Goal: Task Accomplishment & Management: Use online tool/utility

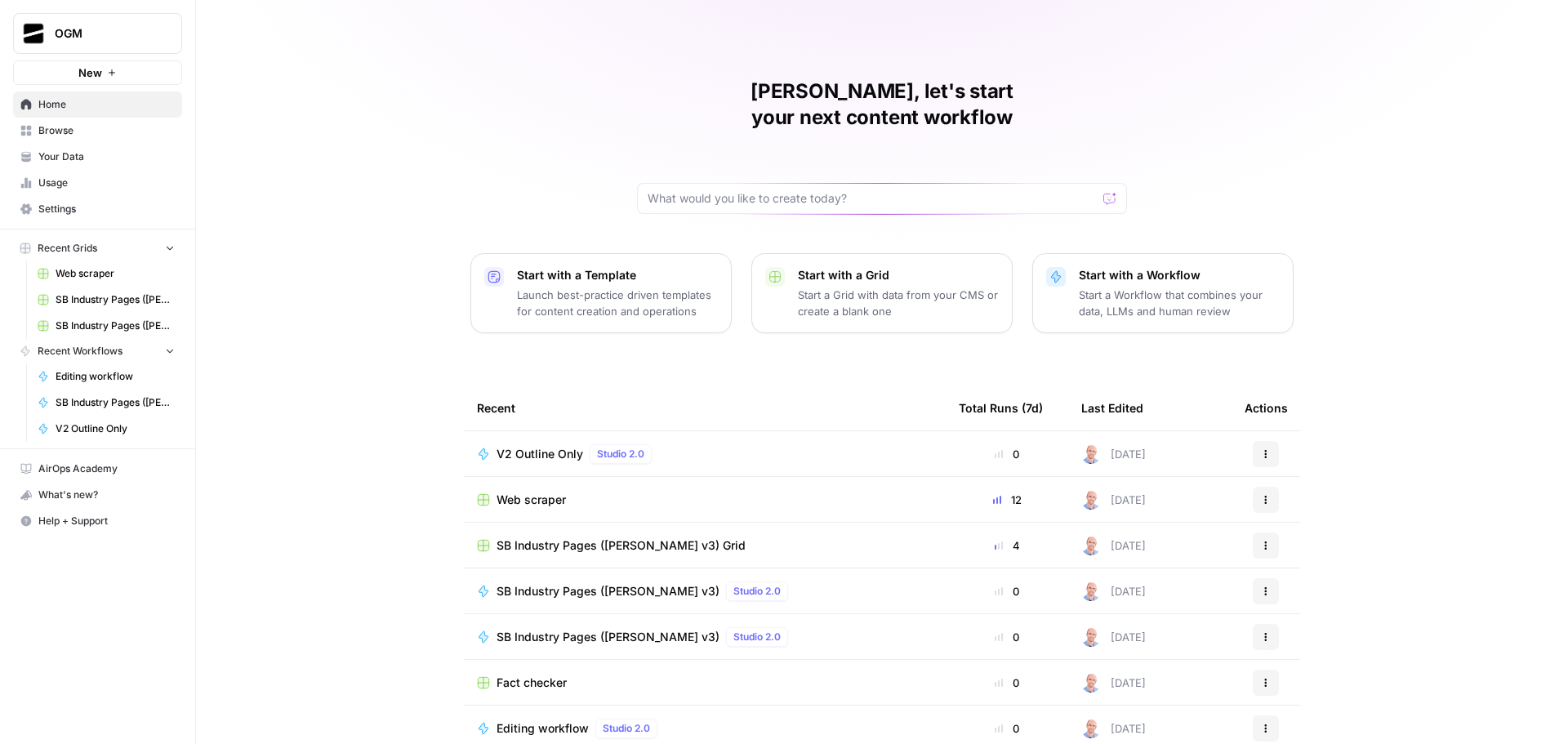
scroll to position [7, 0]
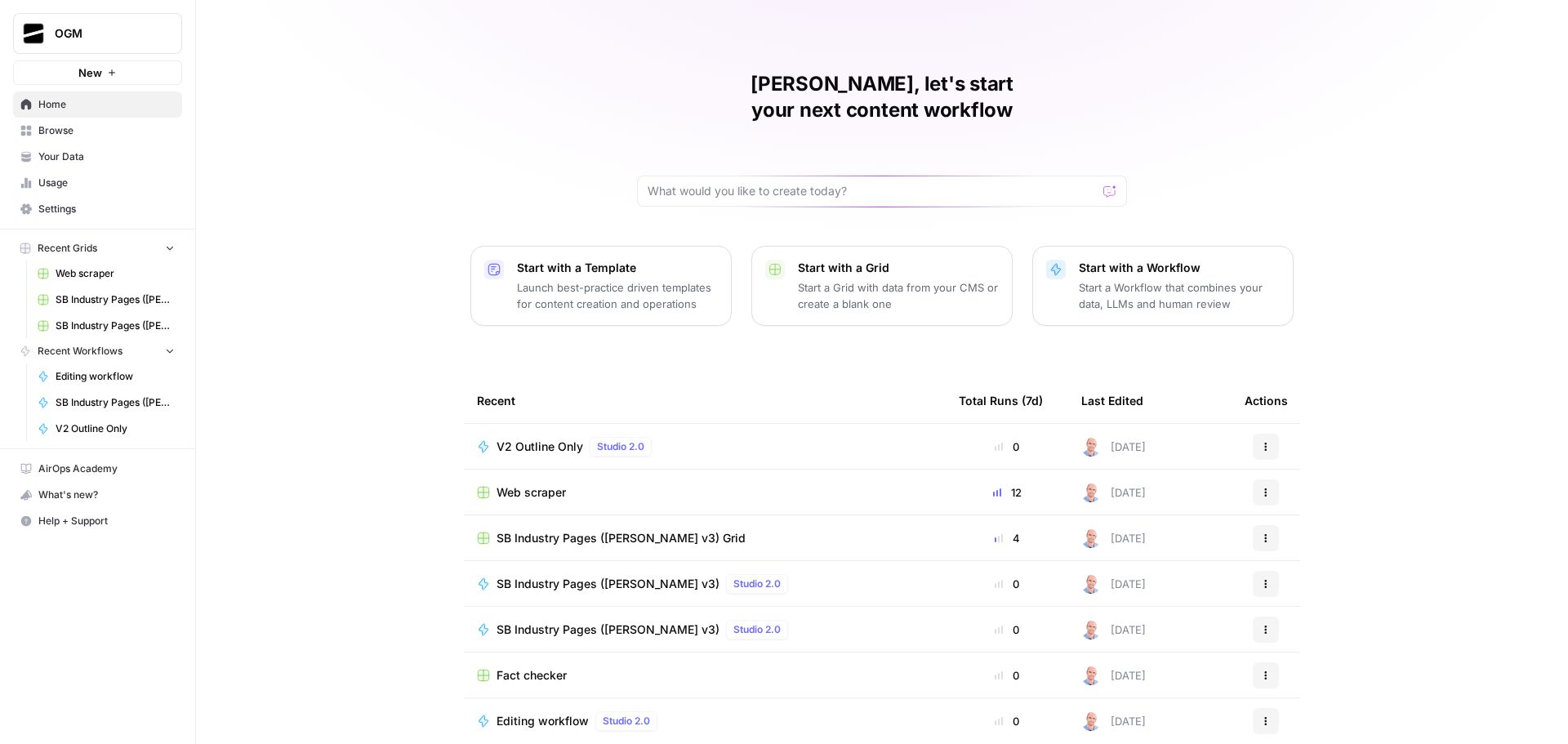
click at [91, 129] on span "Browse" at bounding box center [106, 131] width 136 height 15
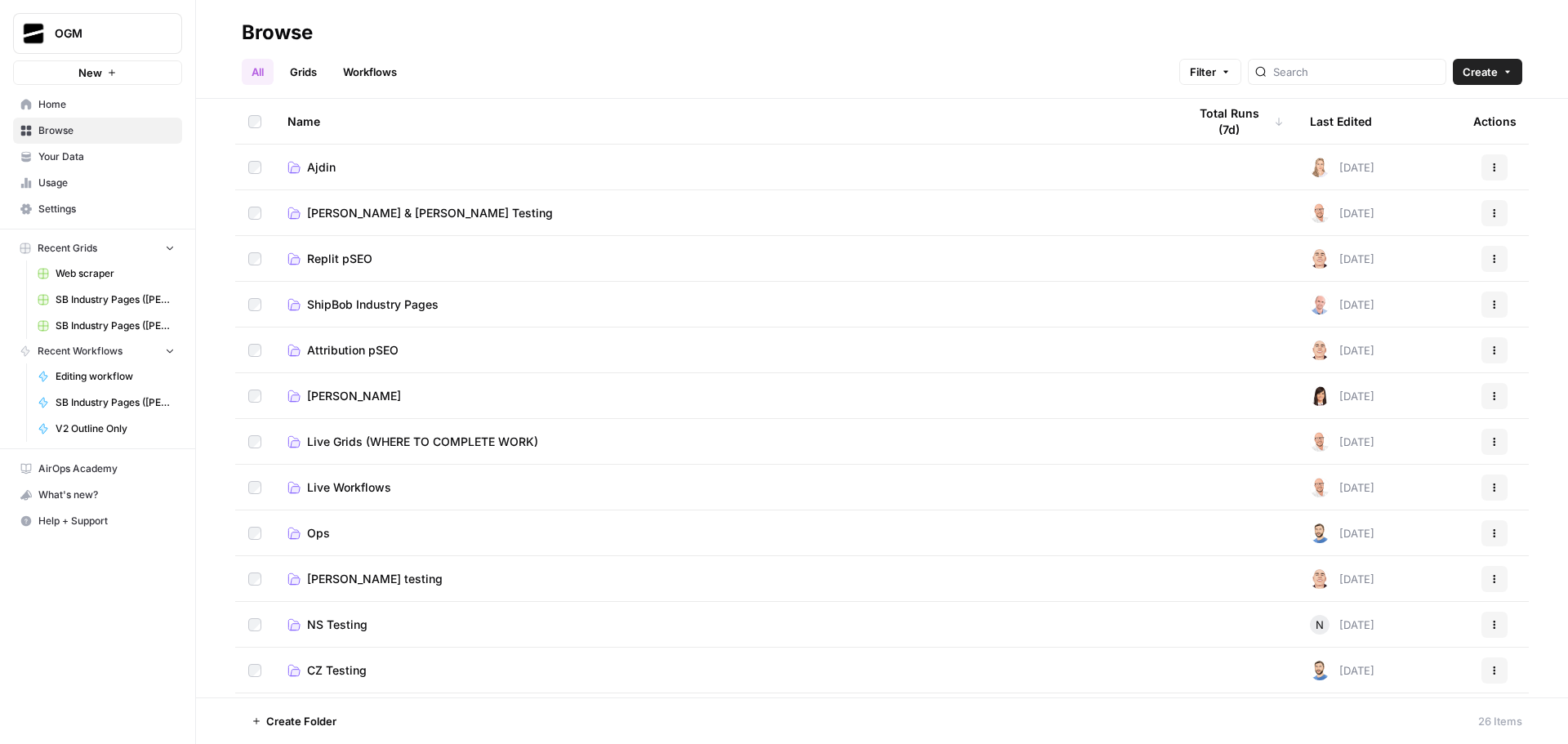
click at [346, 166] on link "Ajdin" at bounding box center [724, 167] width 874 height 16
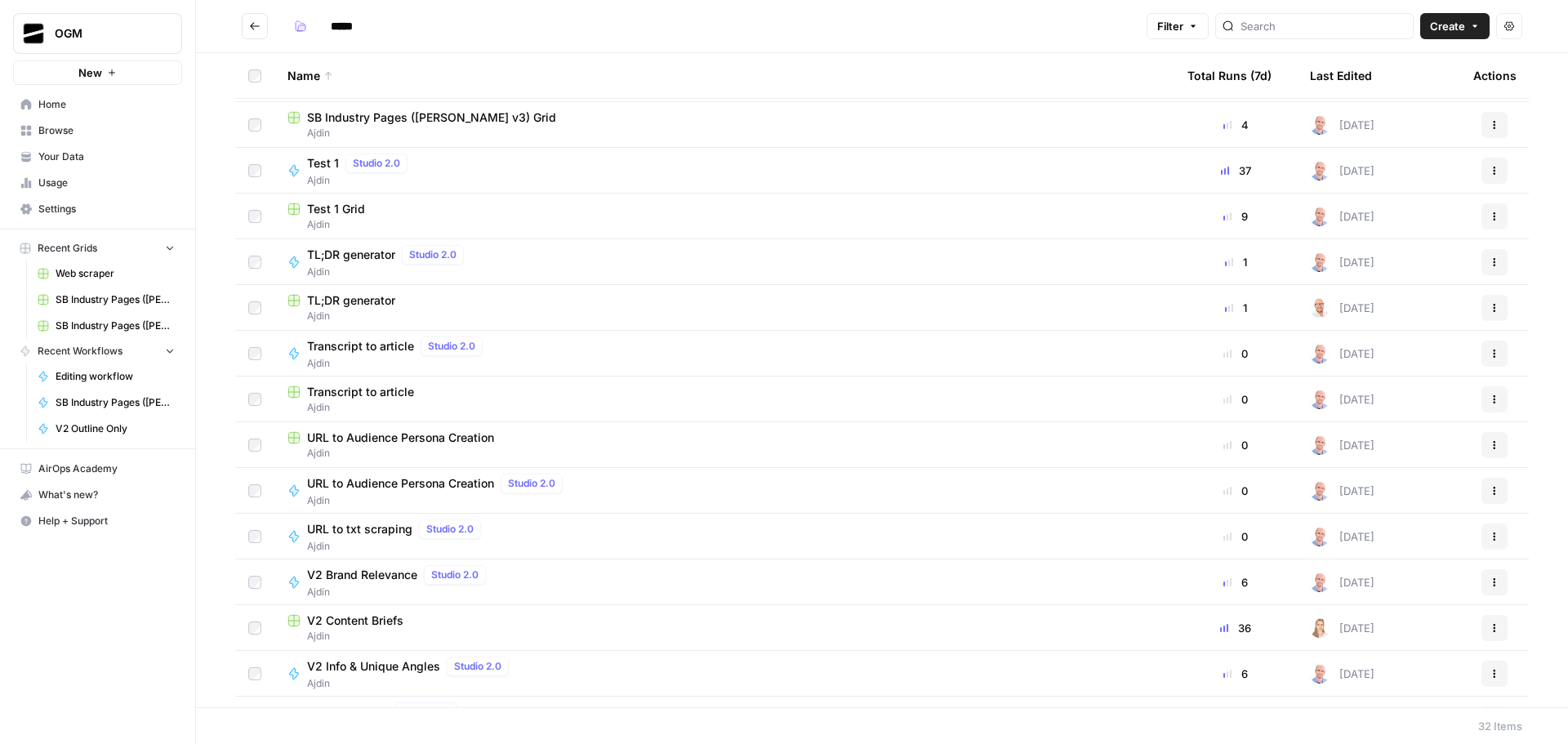
scroll to position [490, 0]
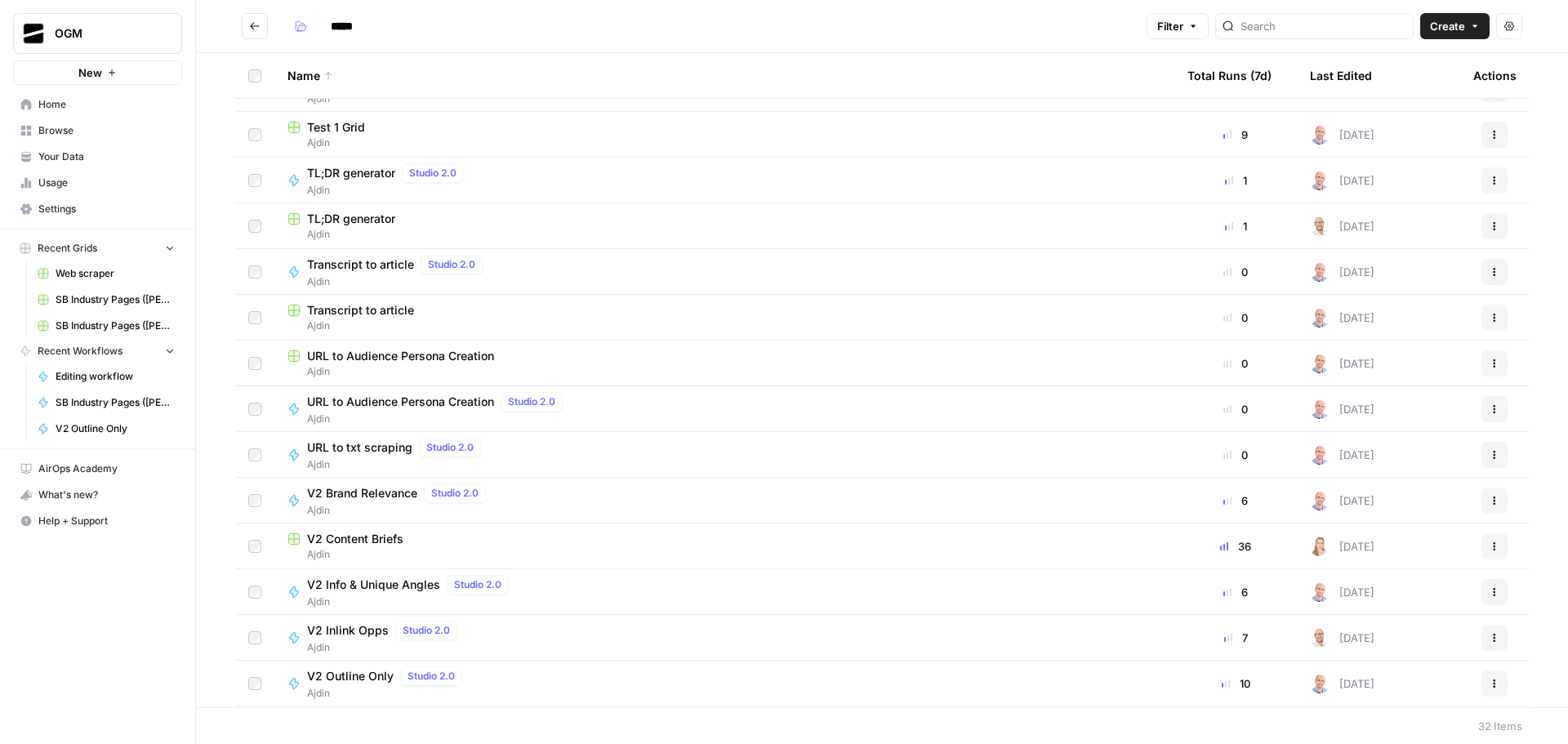
click at [372, 544] on span "V2 Content Briefs" at bounding box center [355, 539] width 96 height 16
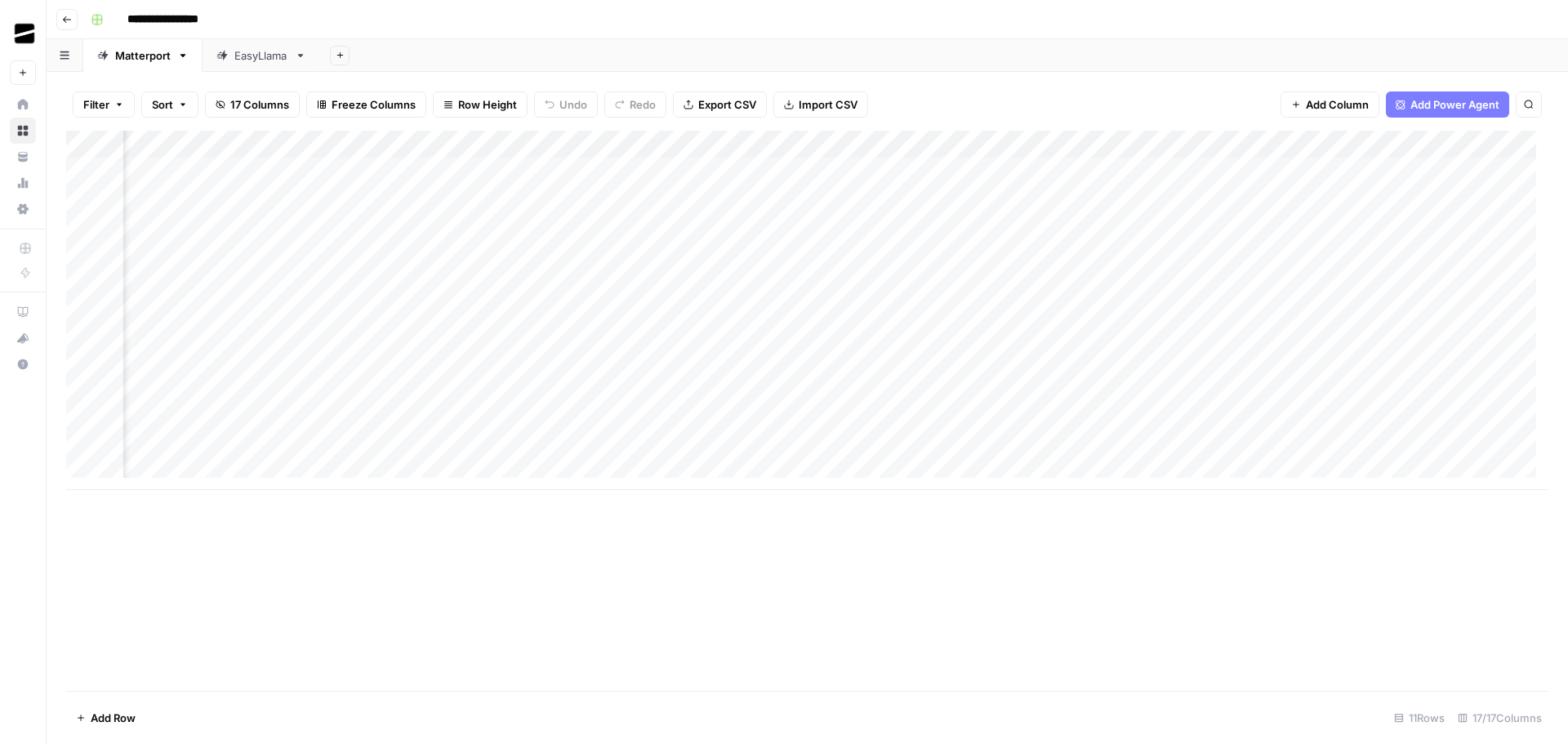
scroll to position [0, 971]
click at [1036, 448] on div "Add Column" at bounding box center [807, 311] width 1483 height 360
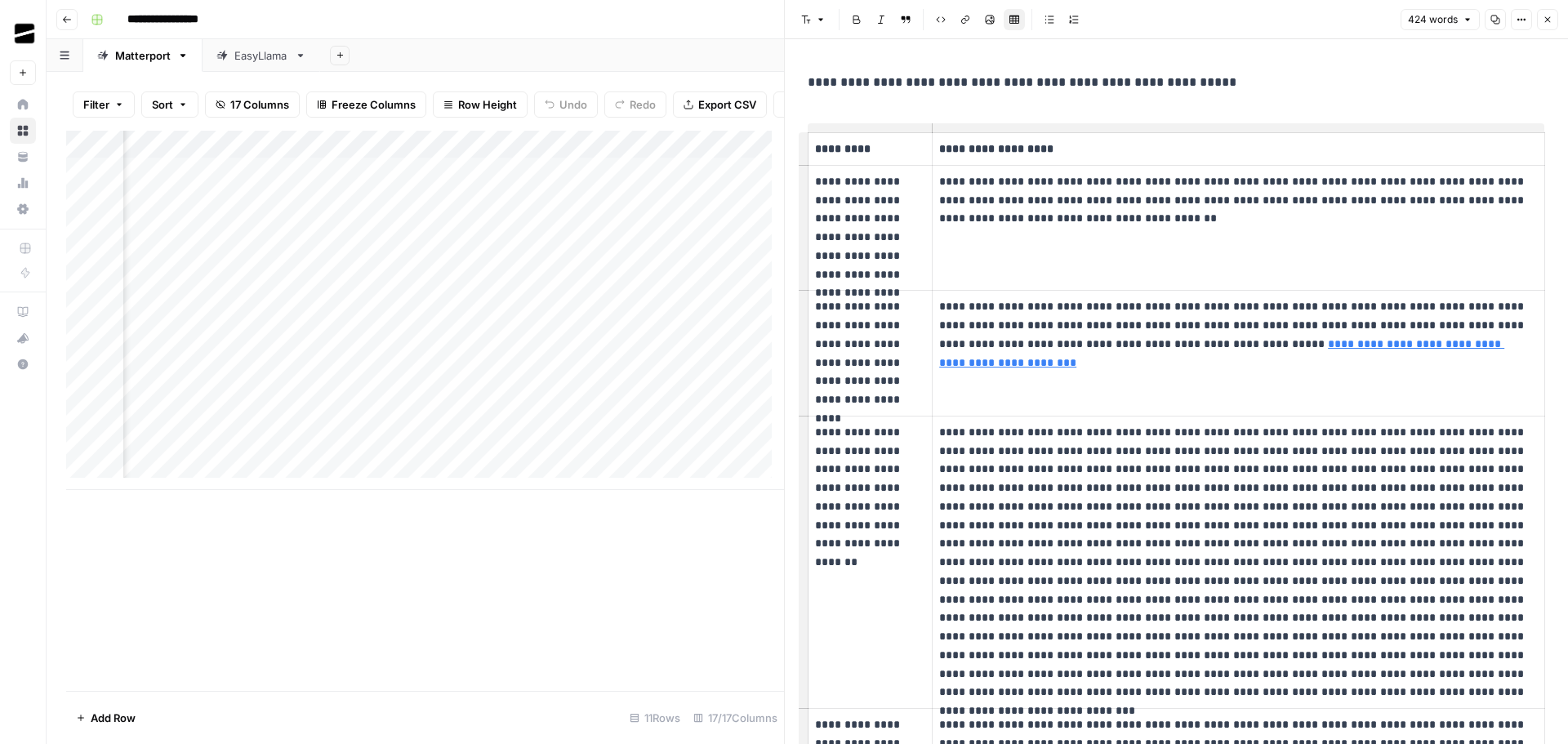
click at [1549, 15] on icon "button" at bounding box center [1548, 20] width 10 height 10
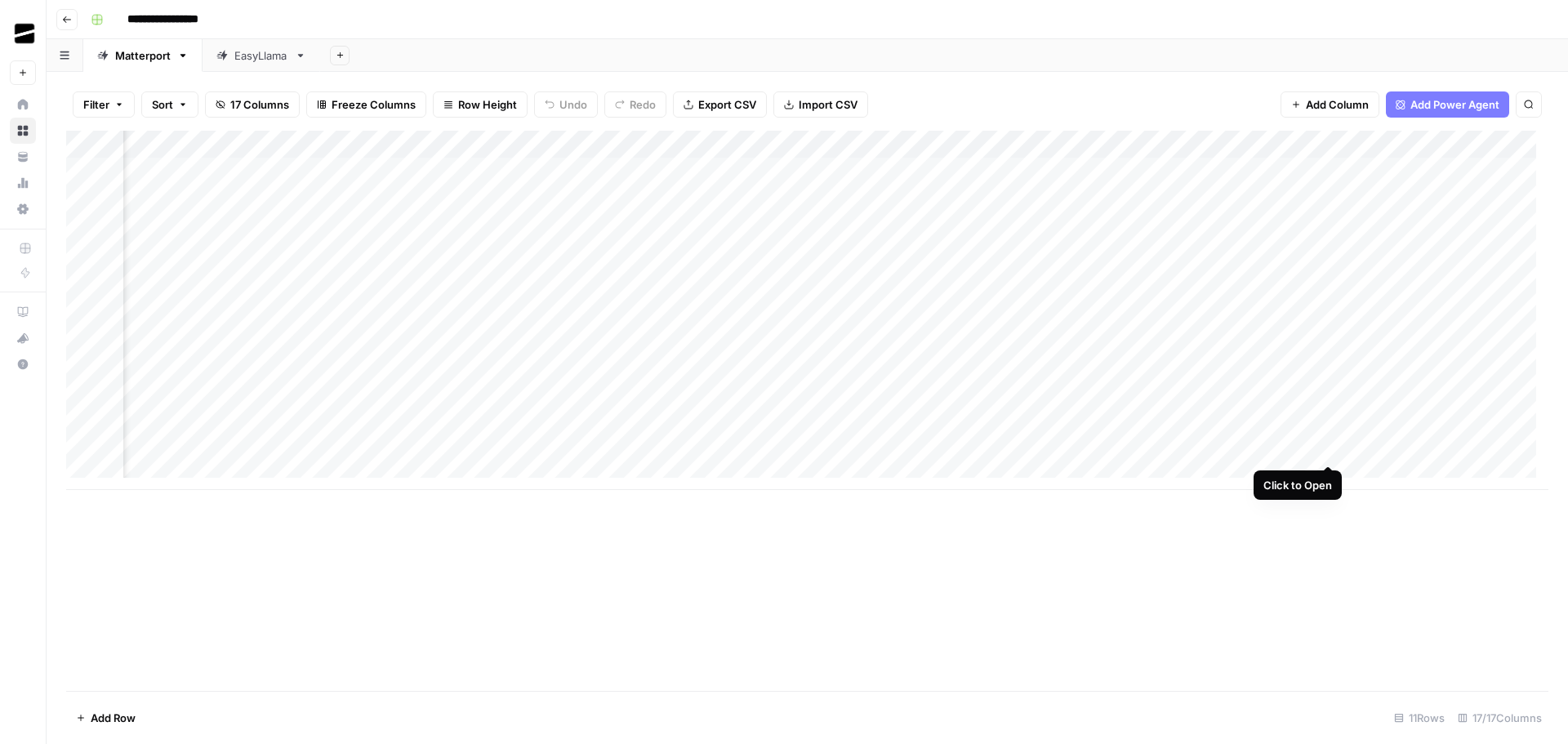
click at [1331, 448] on div "Add Column" at bounding box center [807, 311] width 1483 height 360
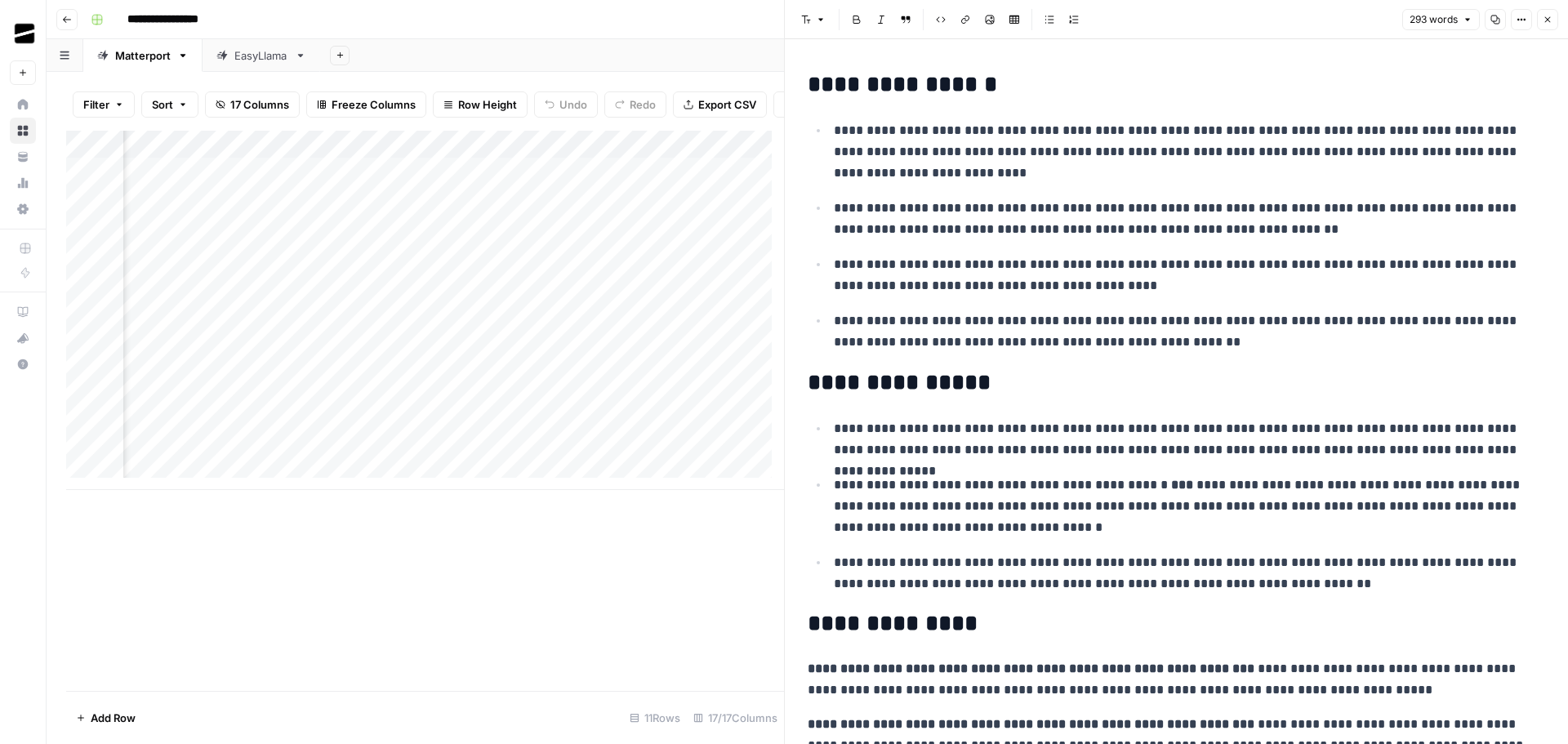
click at [1544, 21] on icon "button" at bounding box center [1548, 20] width 10 height 10
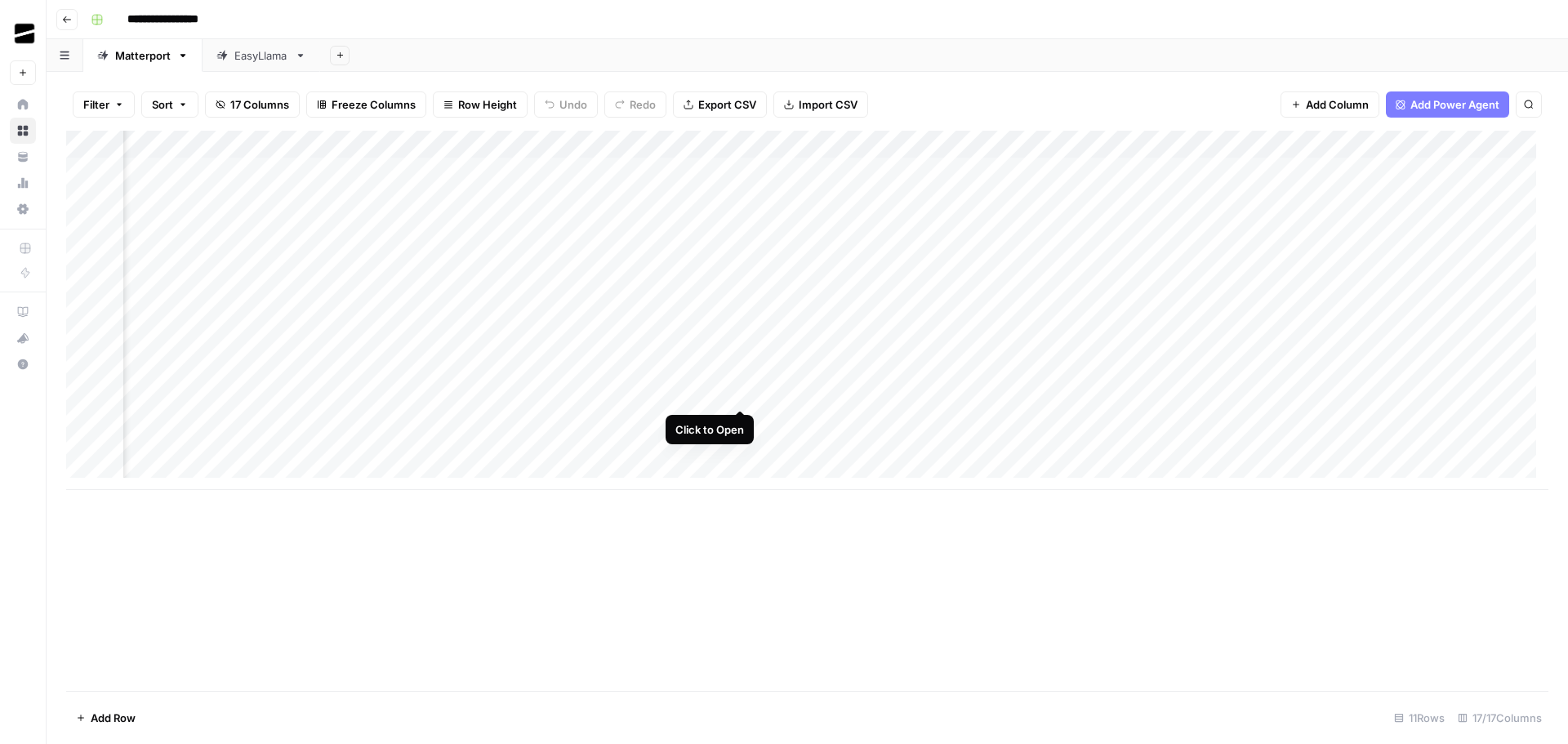
click at [742, 395] on div "Add Column" at bounding box center [807, 311] width 1483 height 360
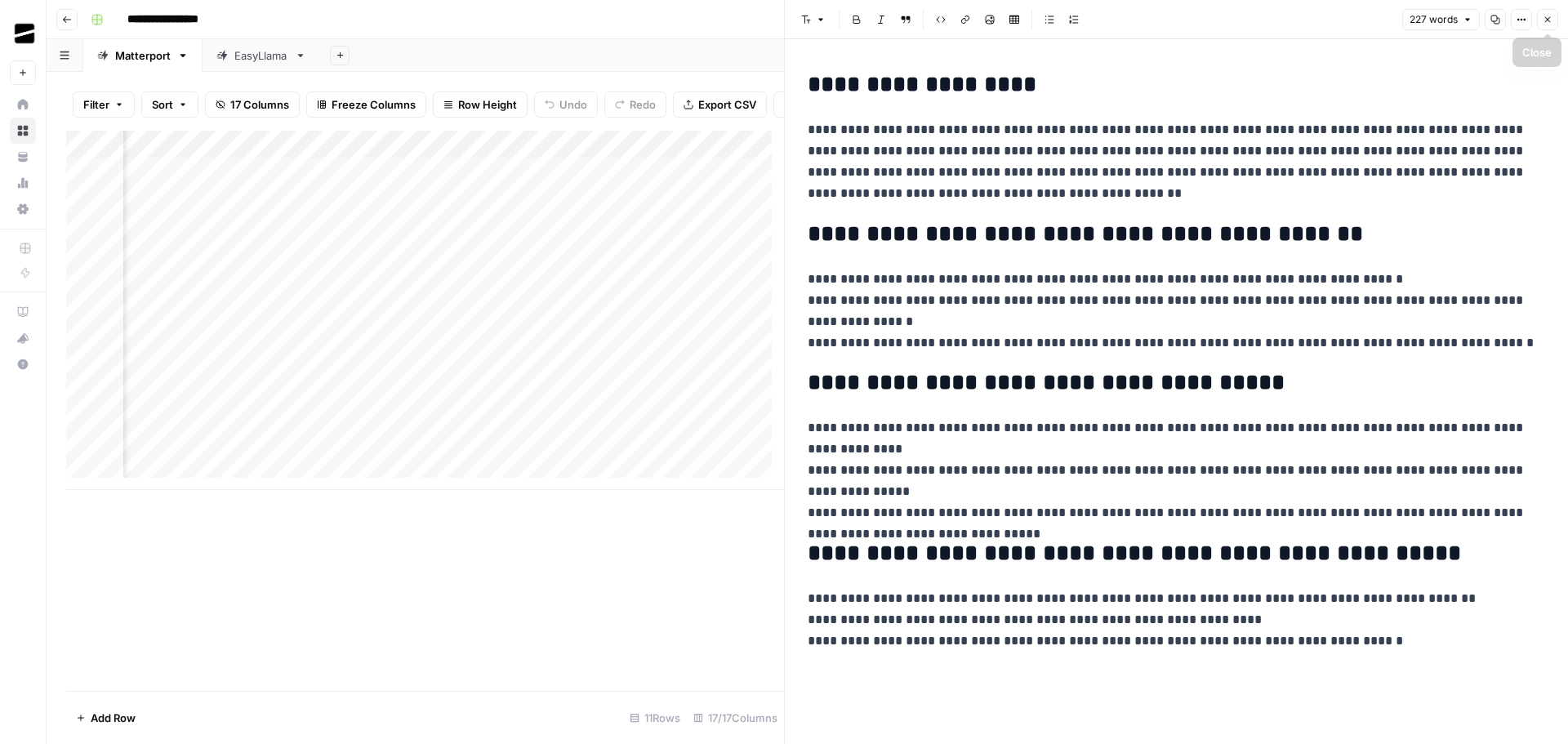
click at [1552, 14] on button "Close" at bounding box center [1548, 20] width 21 height 21
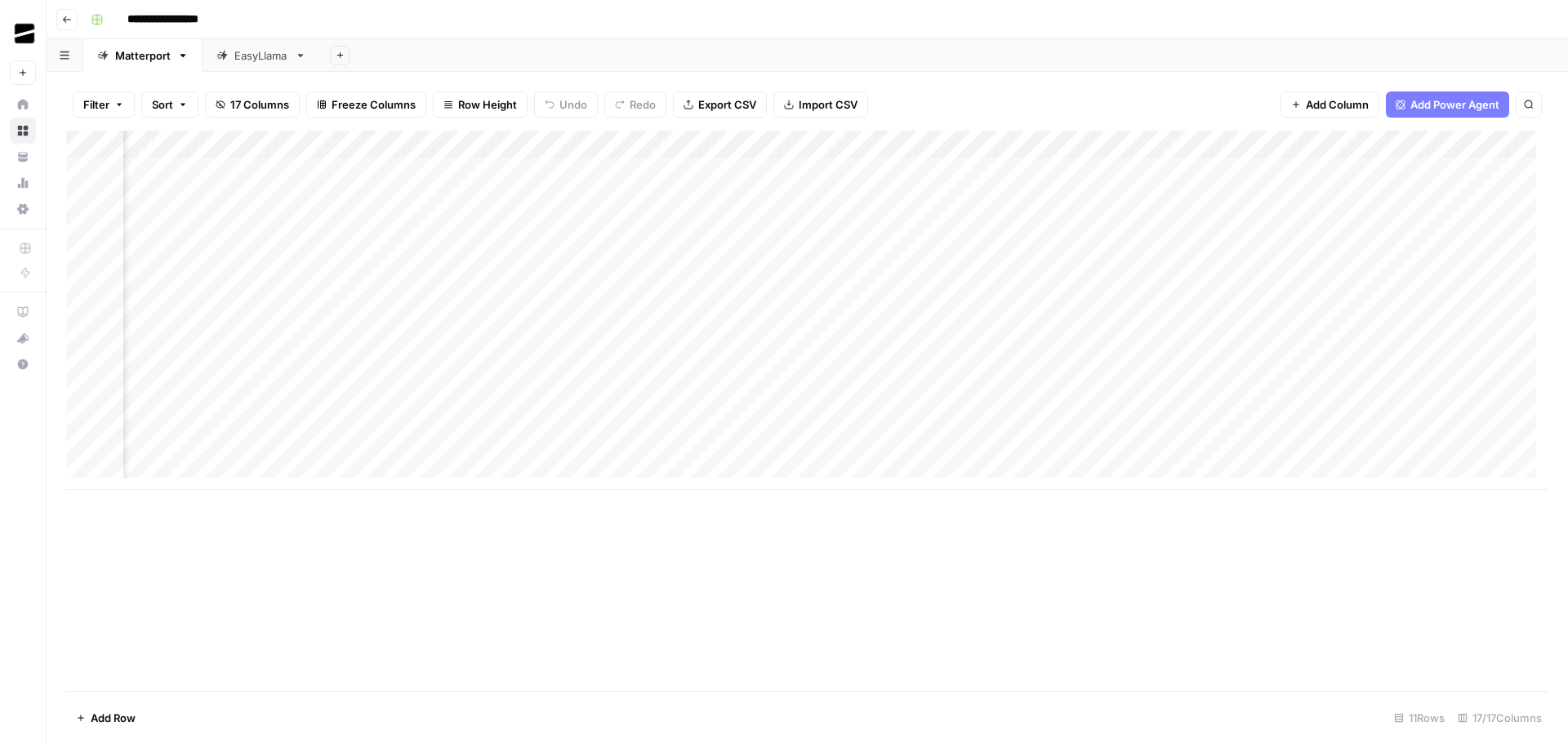
scroll to position [0, 1248]
click at [1053, 422] on div "Add Column" at bounding box center [807, 311] width 1483 height 360
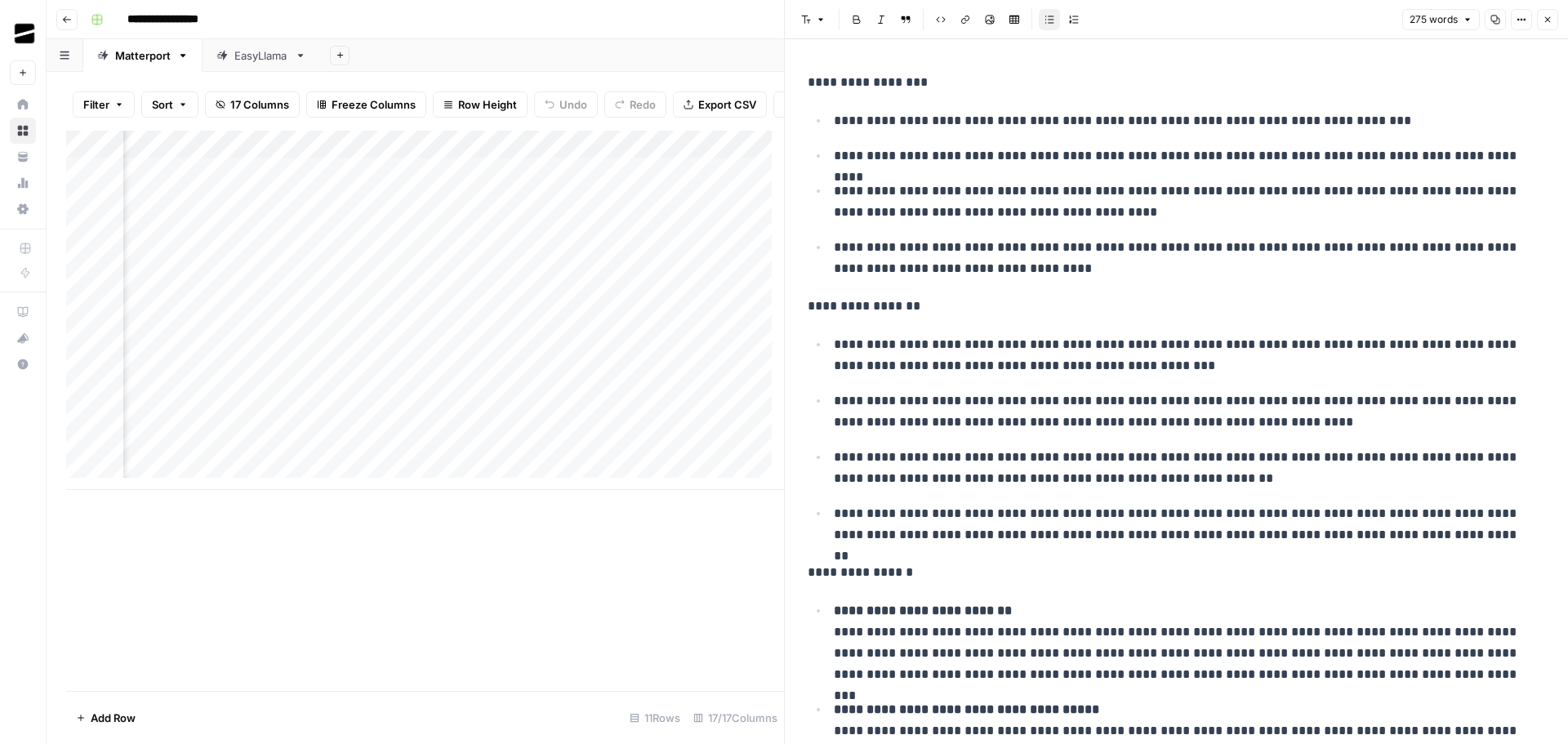
scroll to position [105, 0]
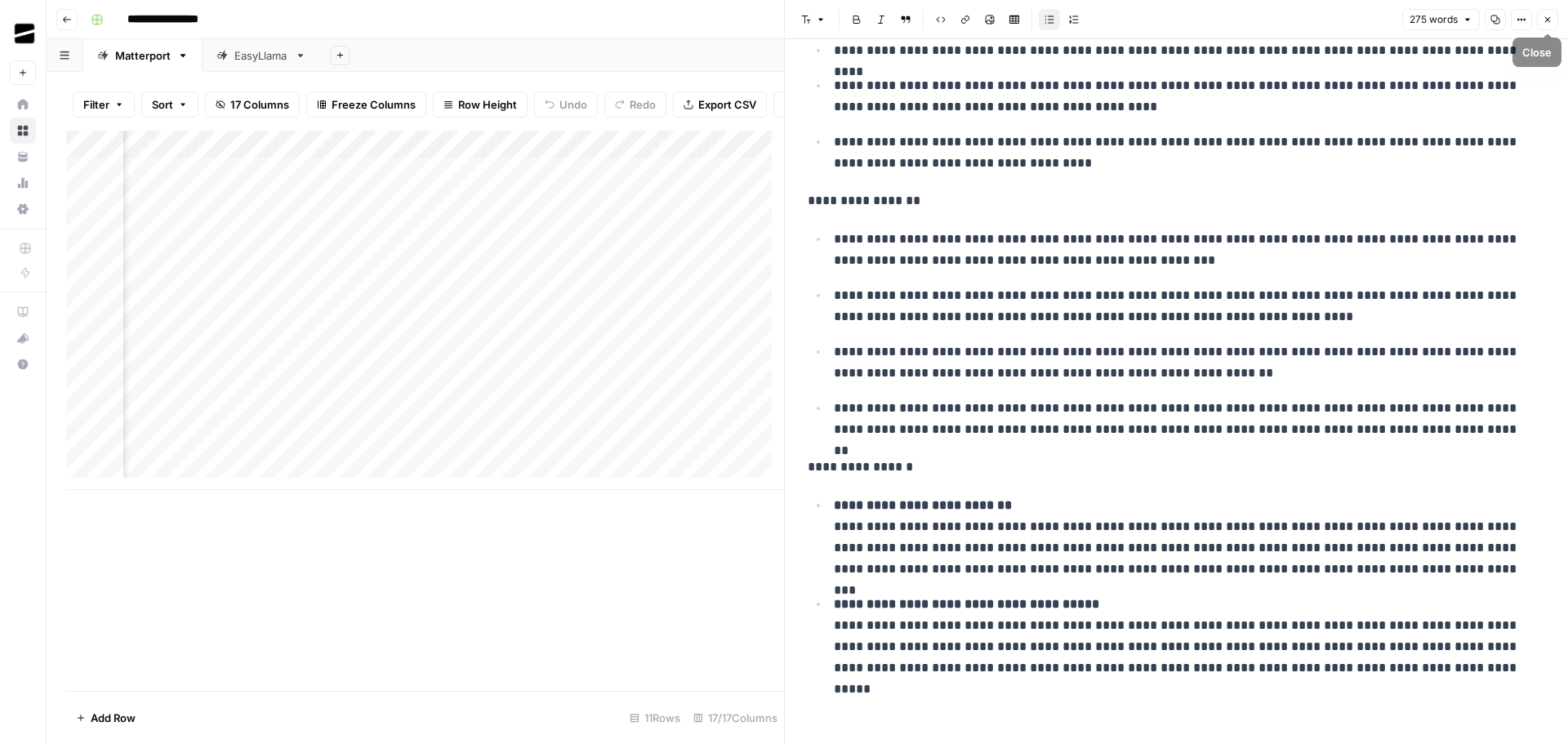
click at [1548, 15] on icon "button" at bounding box center [1548, 20] width 10 height 10
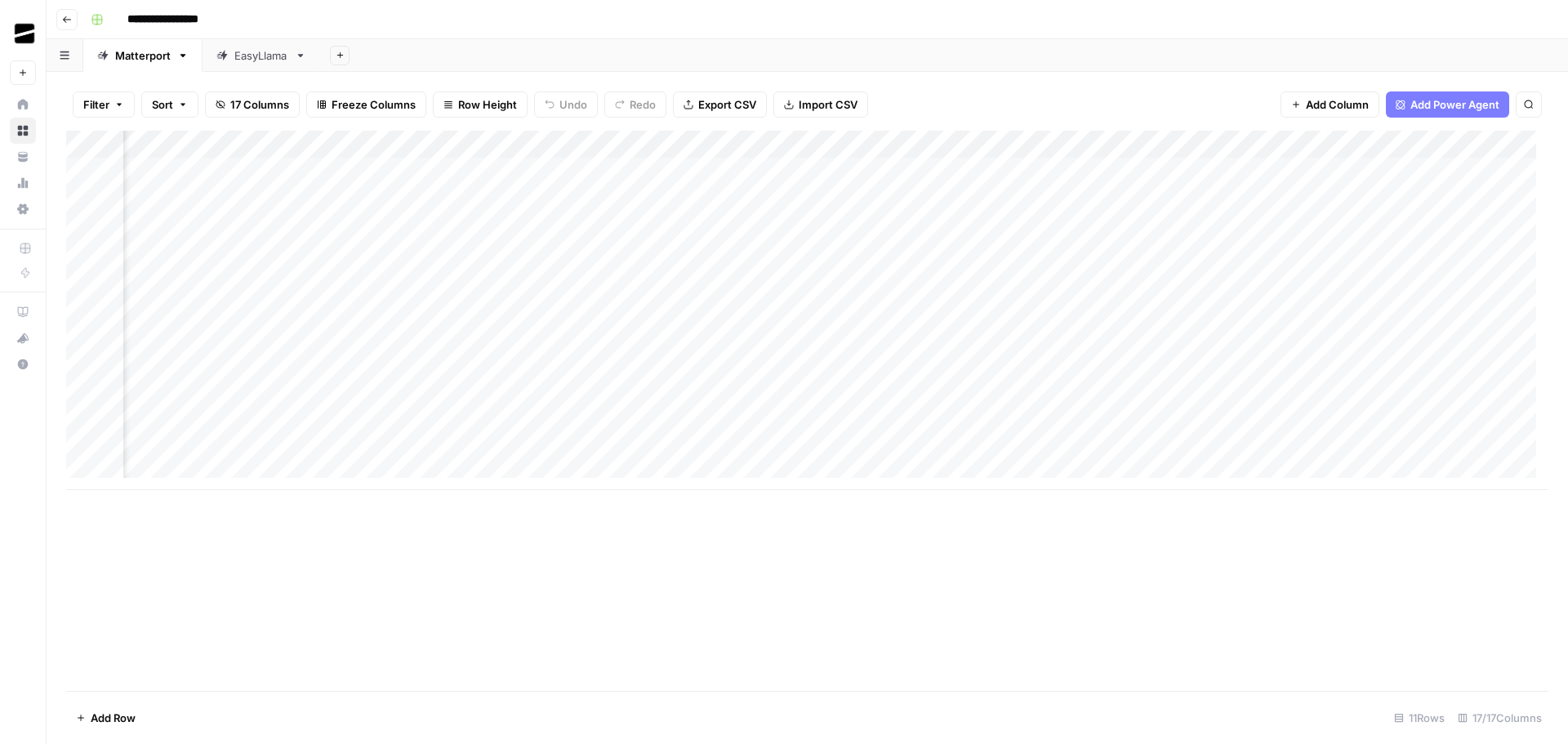
click at [267, 51] on div "EasyLlama" at bounding box center [261, 55] width 54 height 16
click at [143, 57] on div "Matterport" at bounding box center [142, 55] width 55 height 16
type input "**********"
click at [939, 338] on div "Add Column" at bounding box center [807, 311] width 1483 height 360
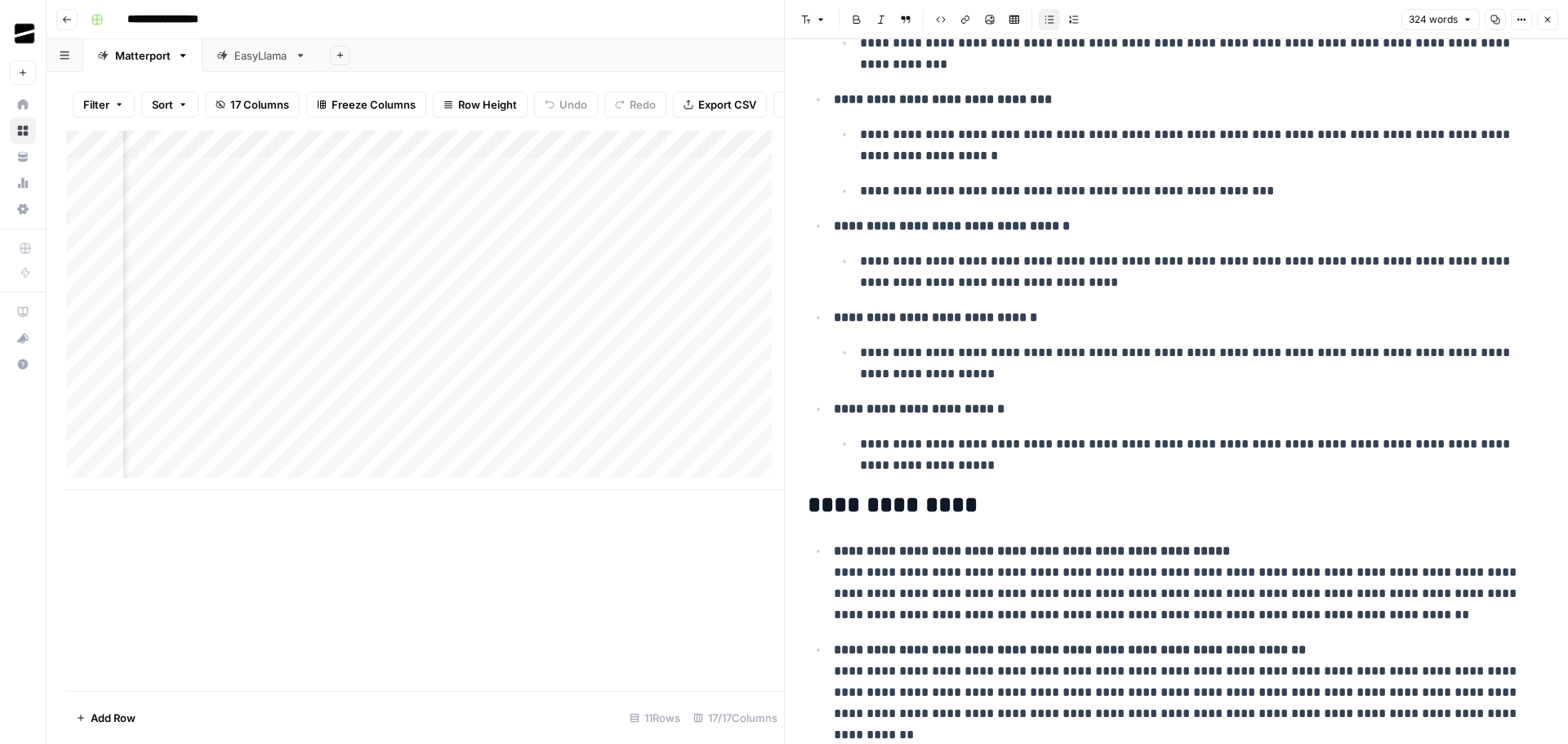
scroll to position [635, 0]
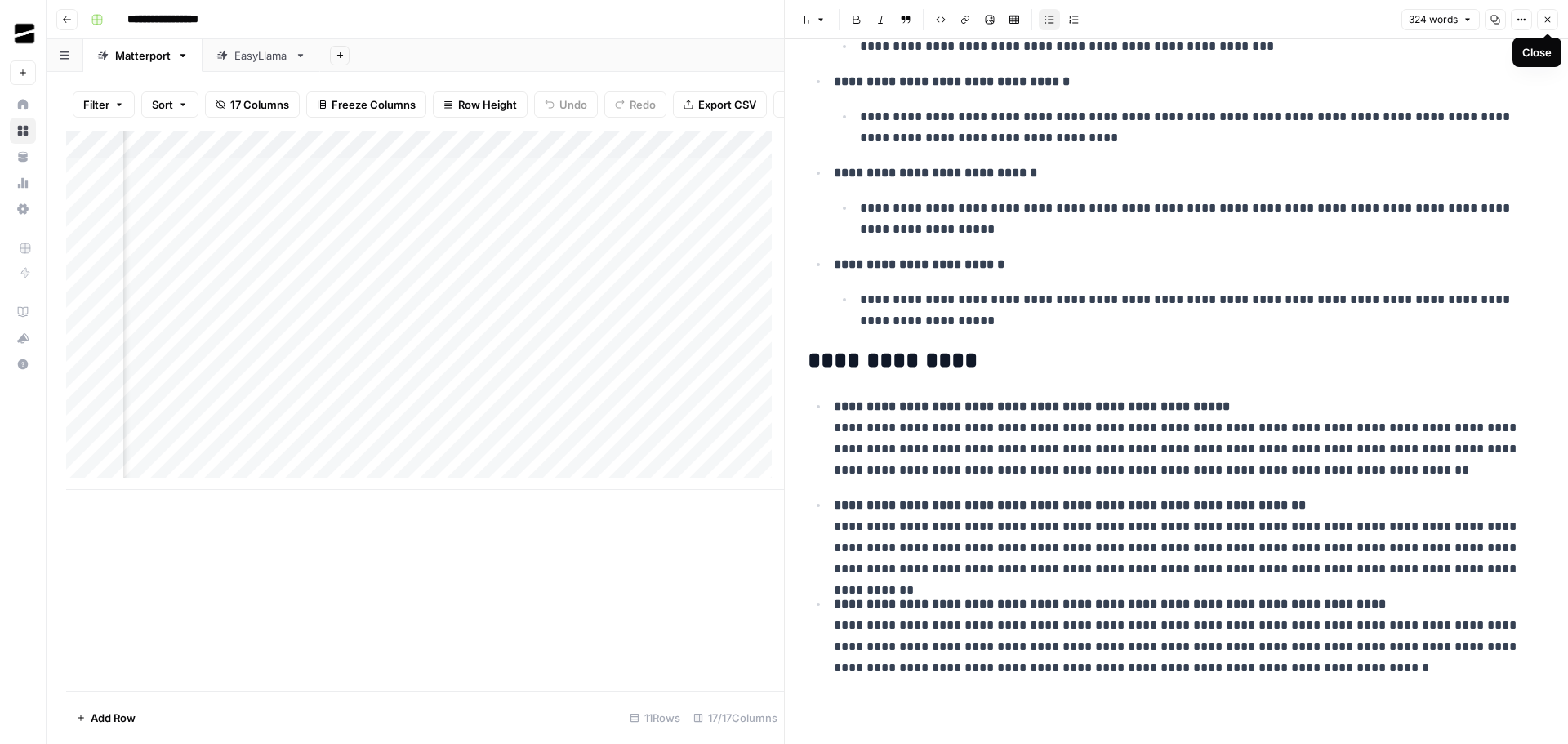
click at [1551, 16] on icon "button" at bounding box center [1548, 20] width 10 height 10
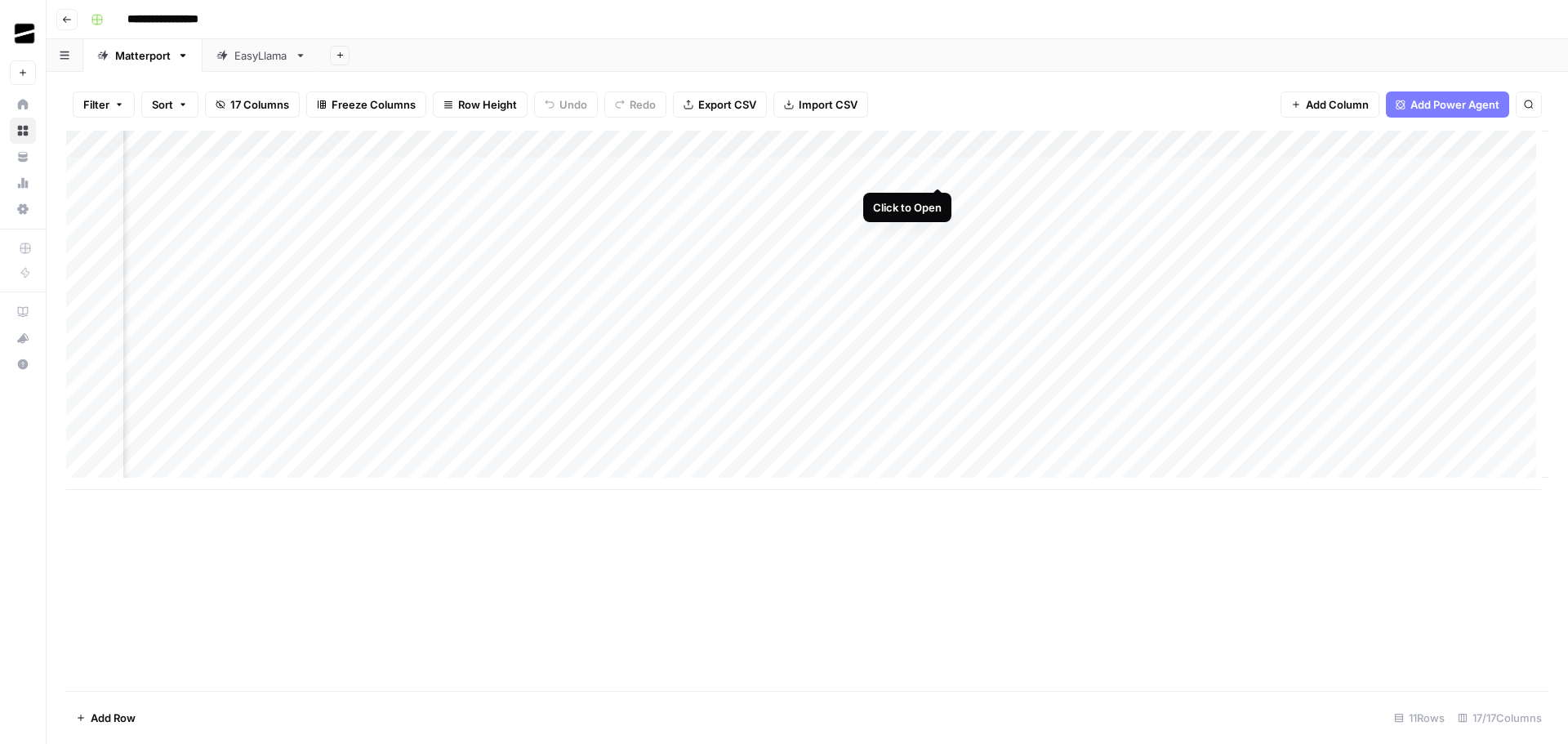
click at [939, 170] on div "Add Column" at bounding box center [807, 311] width 1483 height 360
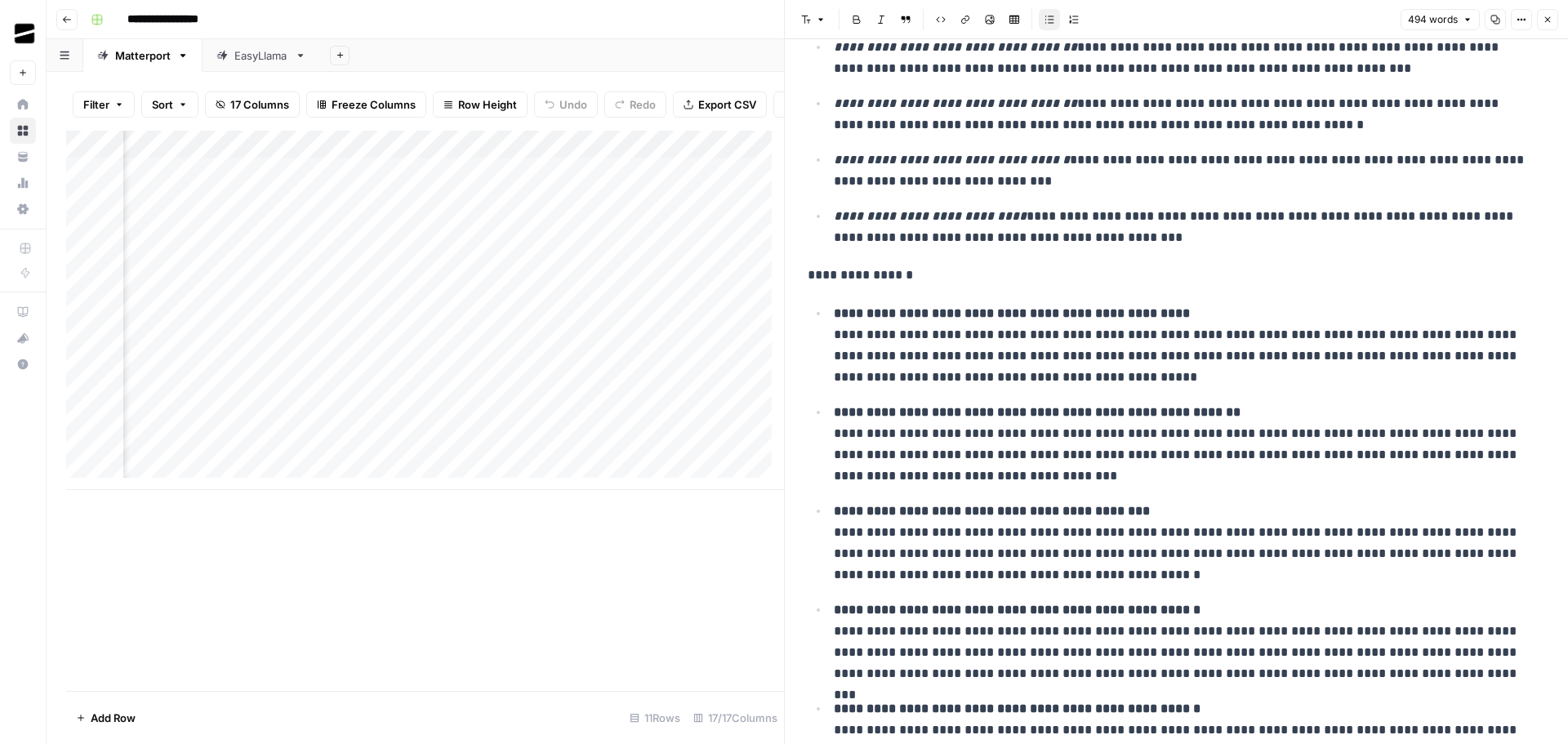
scroll to position [676, 0]
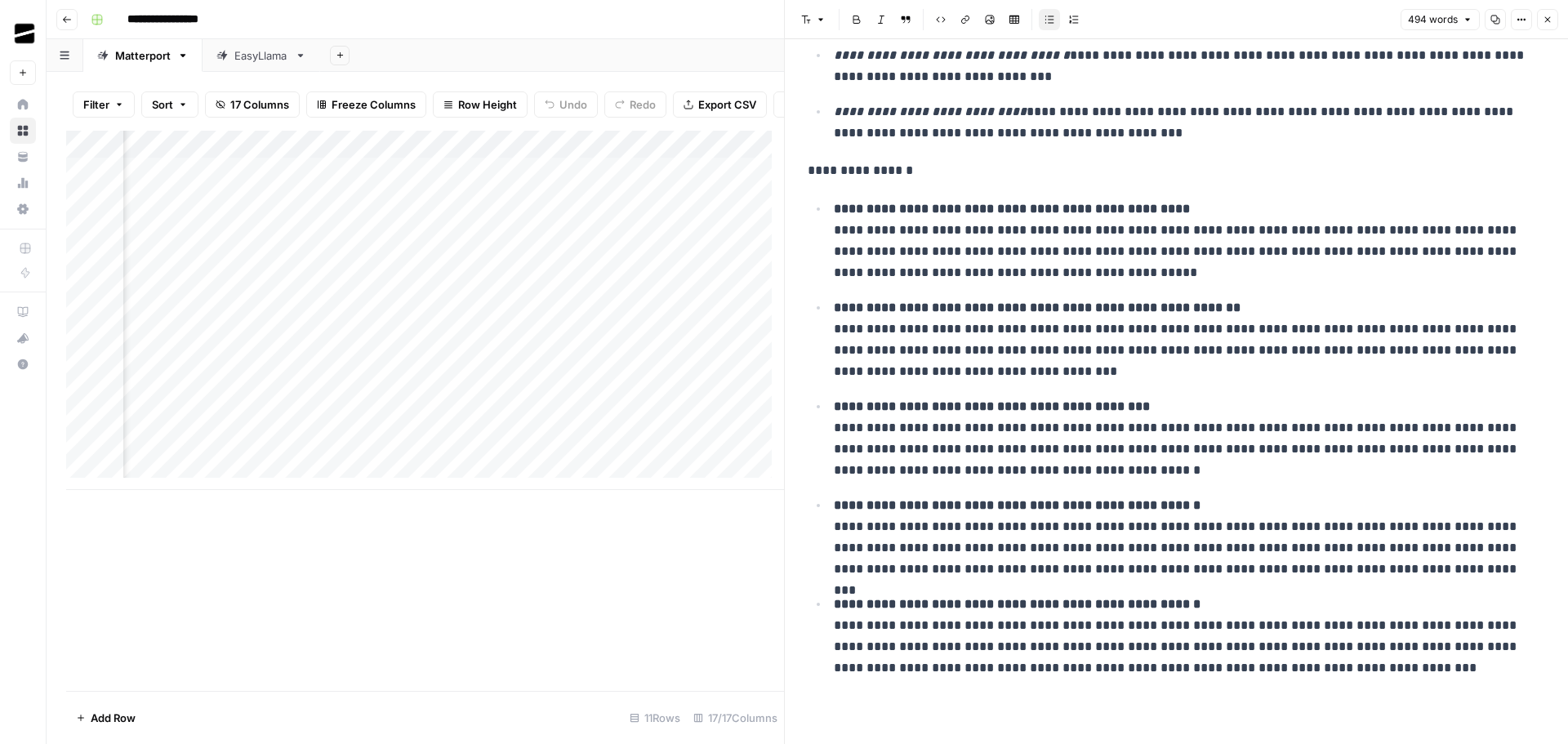
click at [1554, 21] on button "Close" at bounding box center [1548, 20] width 21 height 21
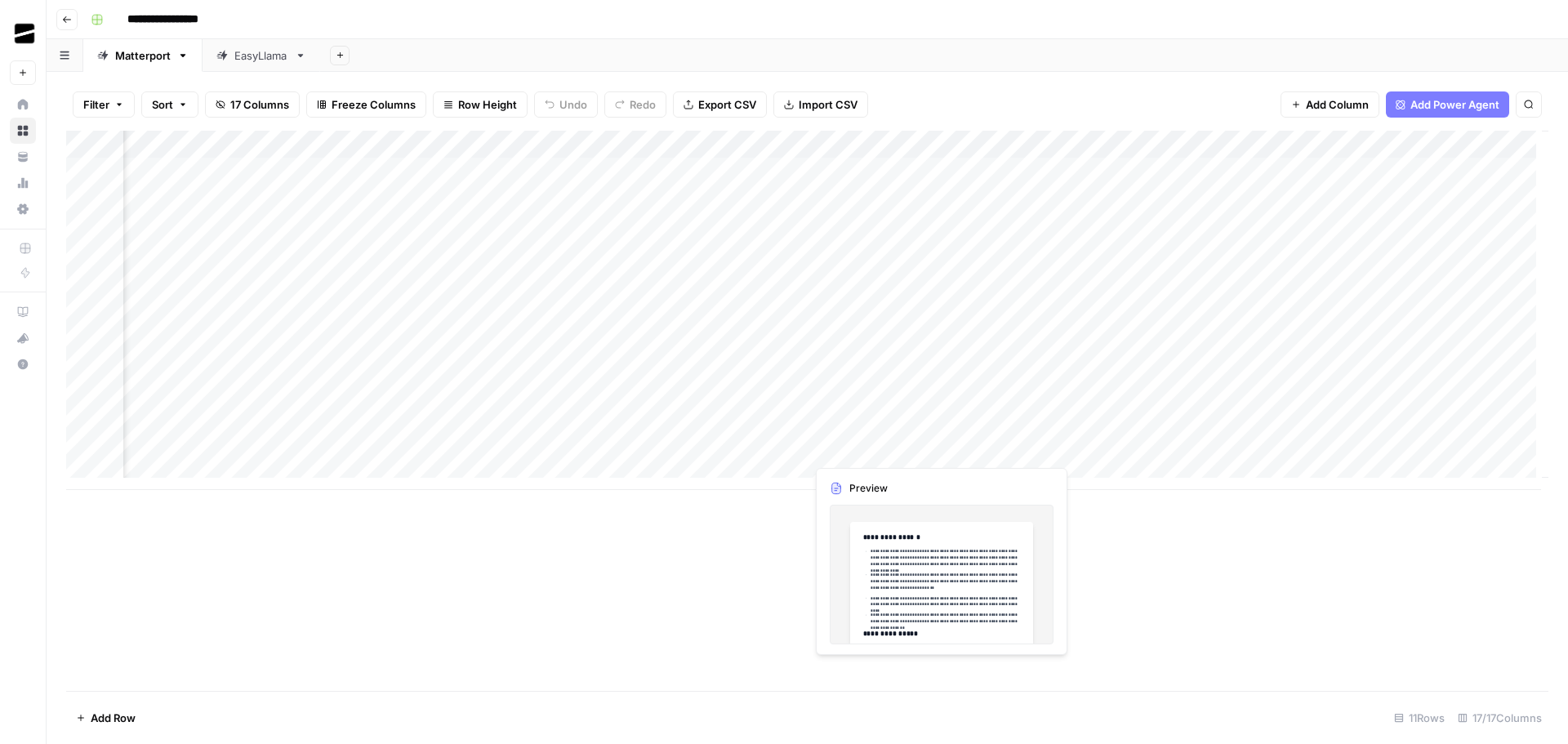
click at [939, 447] on div "Add Column" at bounding box center [807, 311] width 1483 height 360
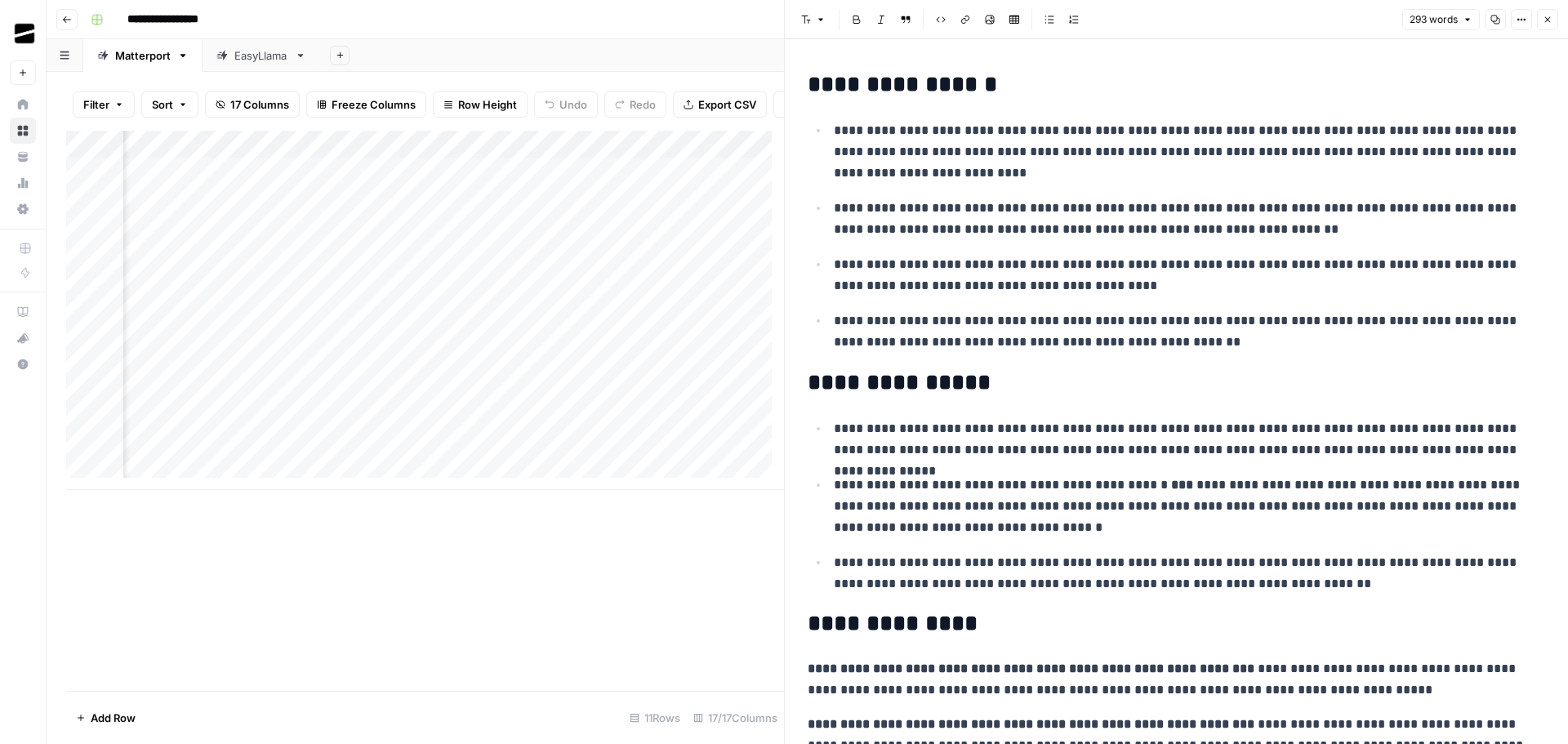
scroll to position [148, 0]
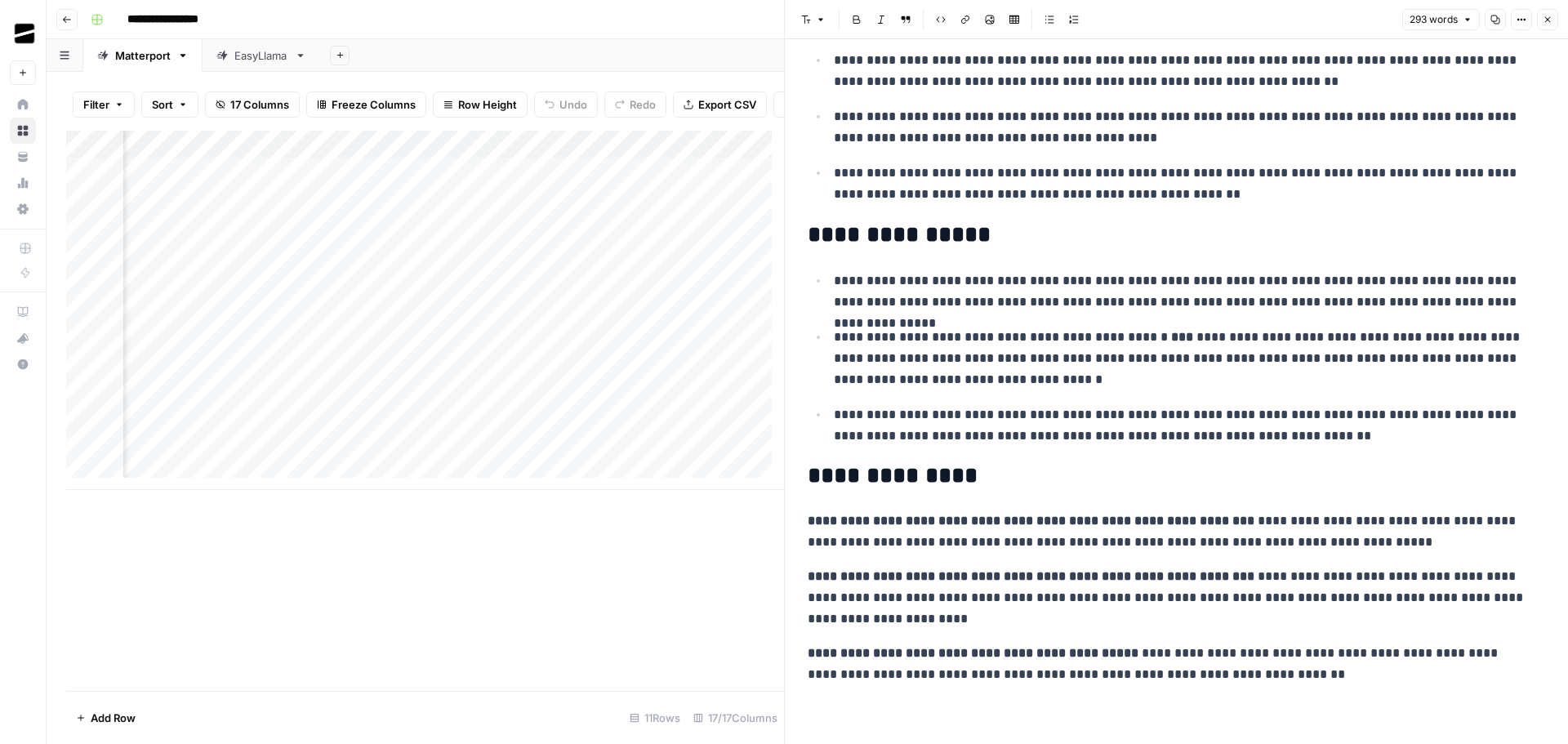
click at [1551, 20] on icon "button" at bounding box center [1548, 20] width 10 height 10
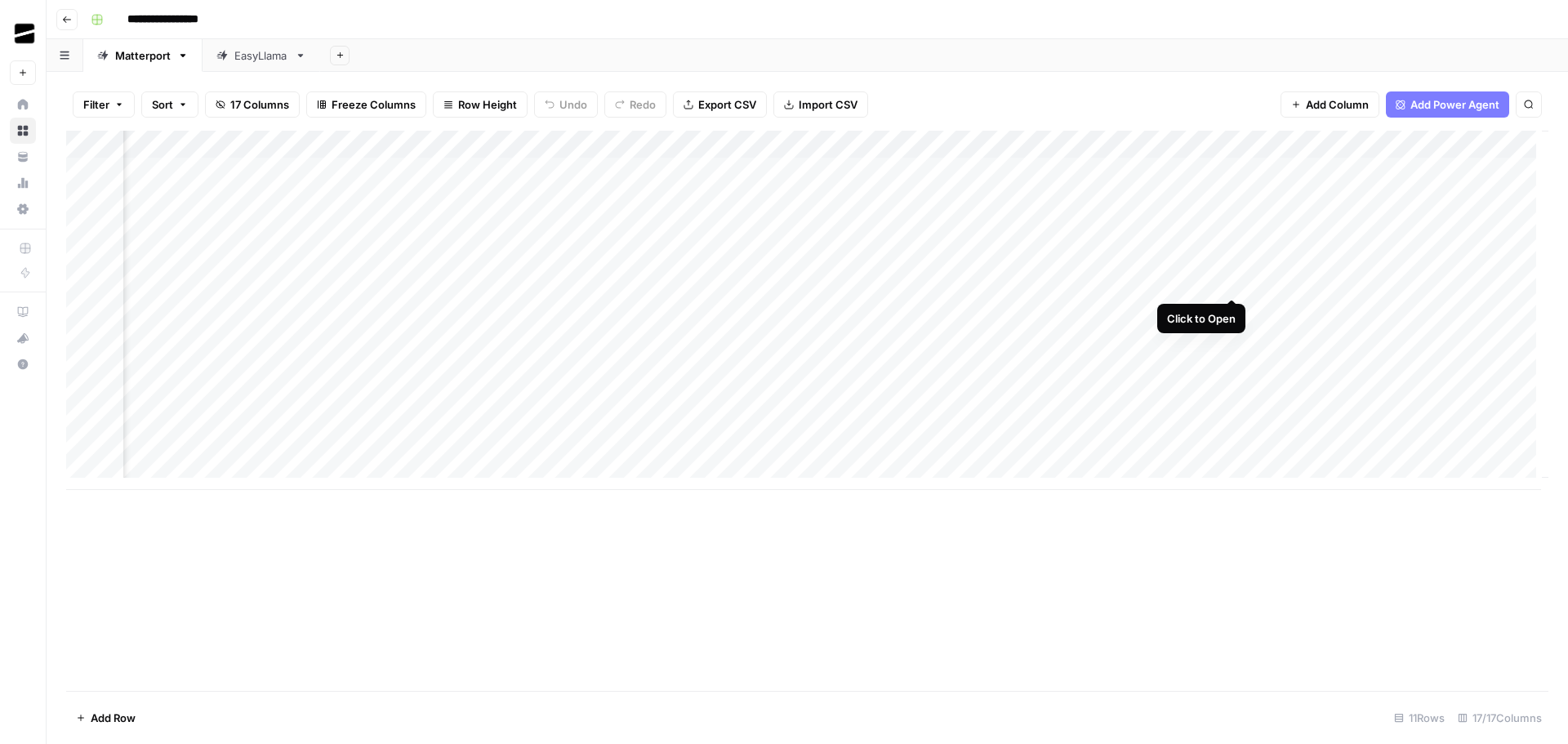
click at [1232, 285] on div "Add Column" at bounding box center [807, 311] width 1483 height 360
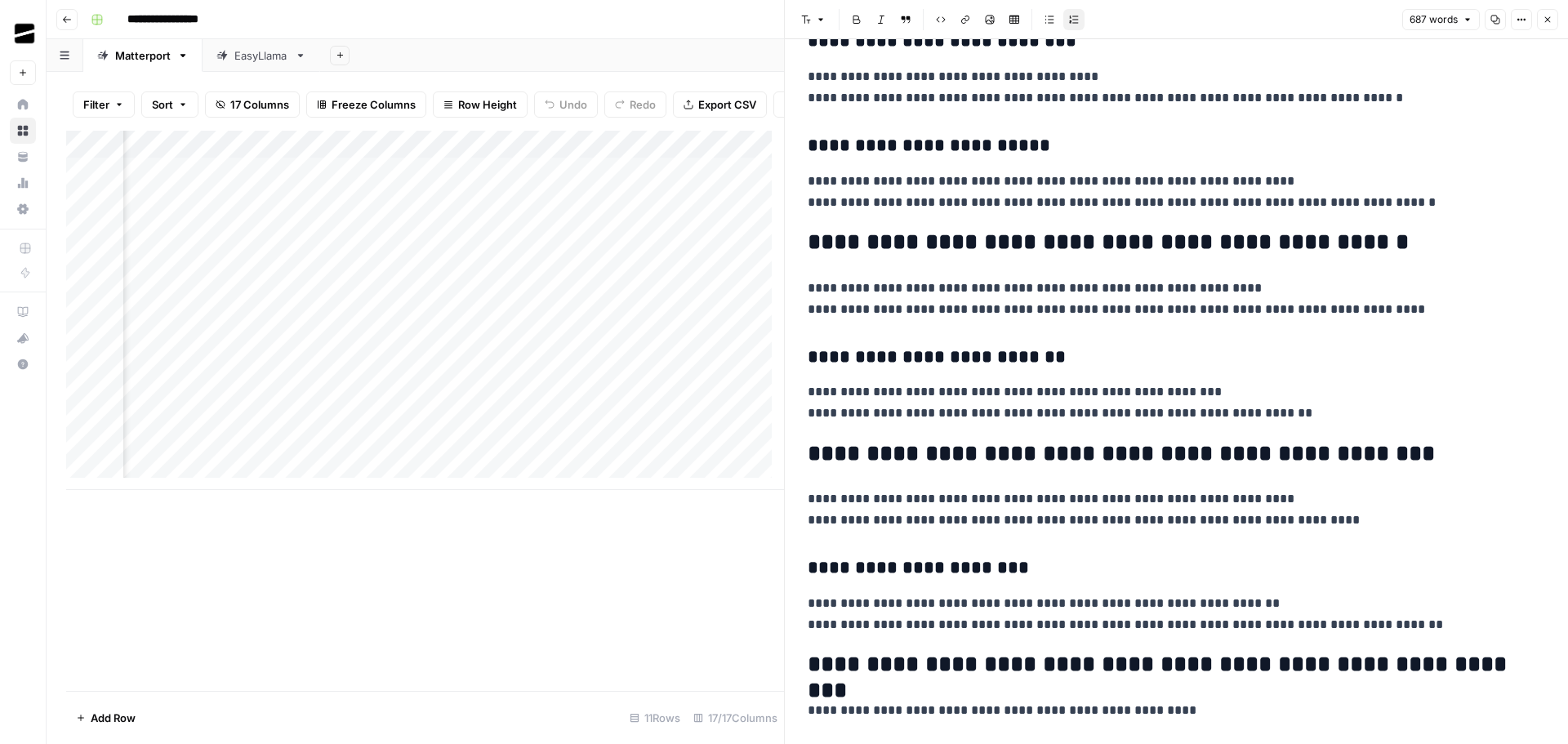
scroll to position [1552, 0]
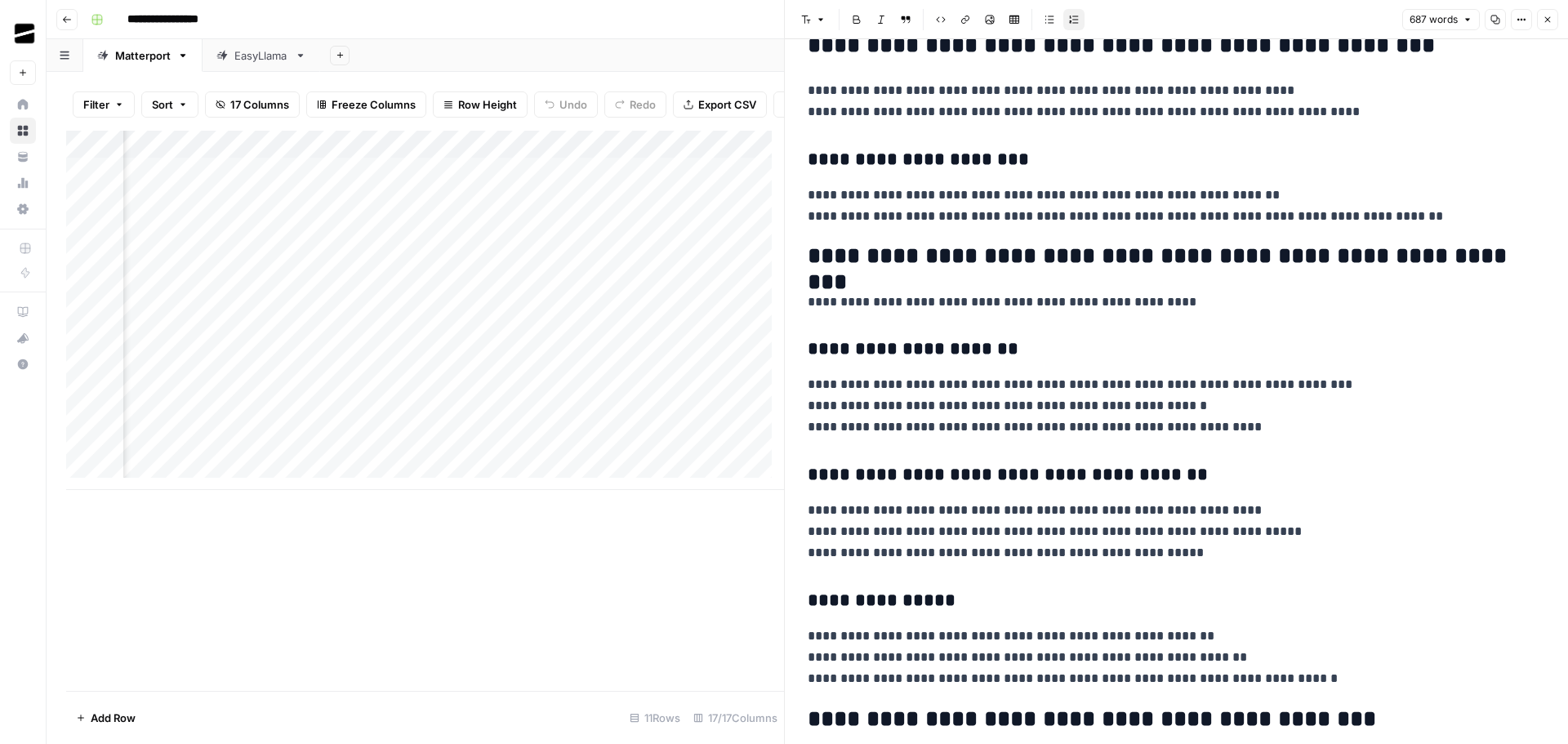
click at [1555, 14] on button "Close" at bounding box center [1548, 20] width 21 height 21
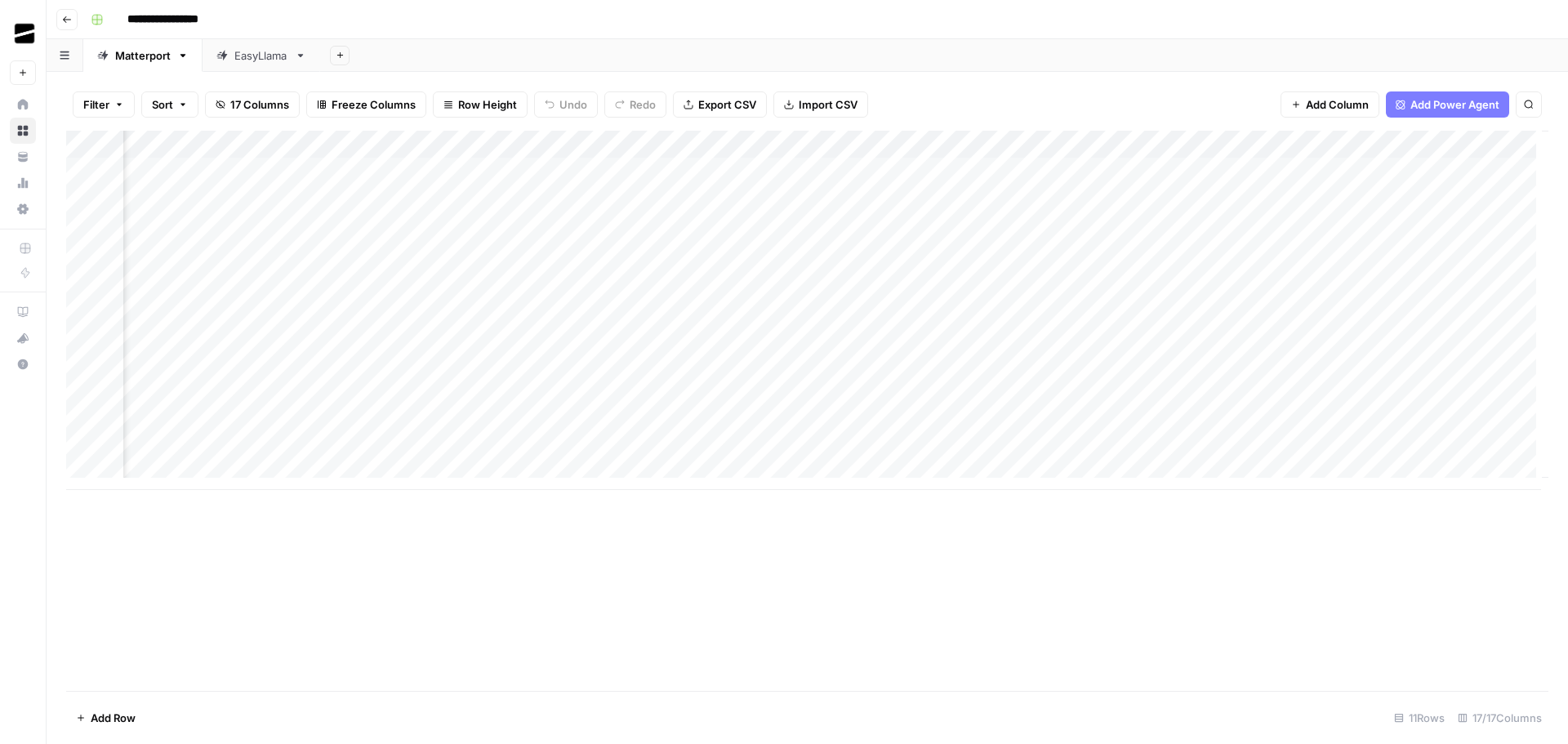
click at [938, 282] on div "Add Column" at bounding box center [807, 311] width 1483 height 360
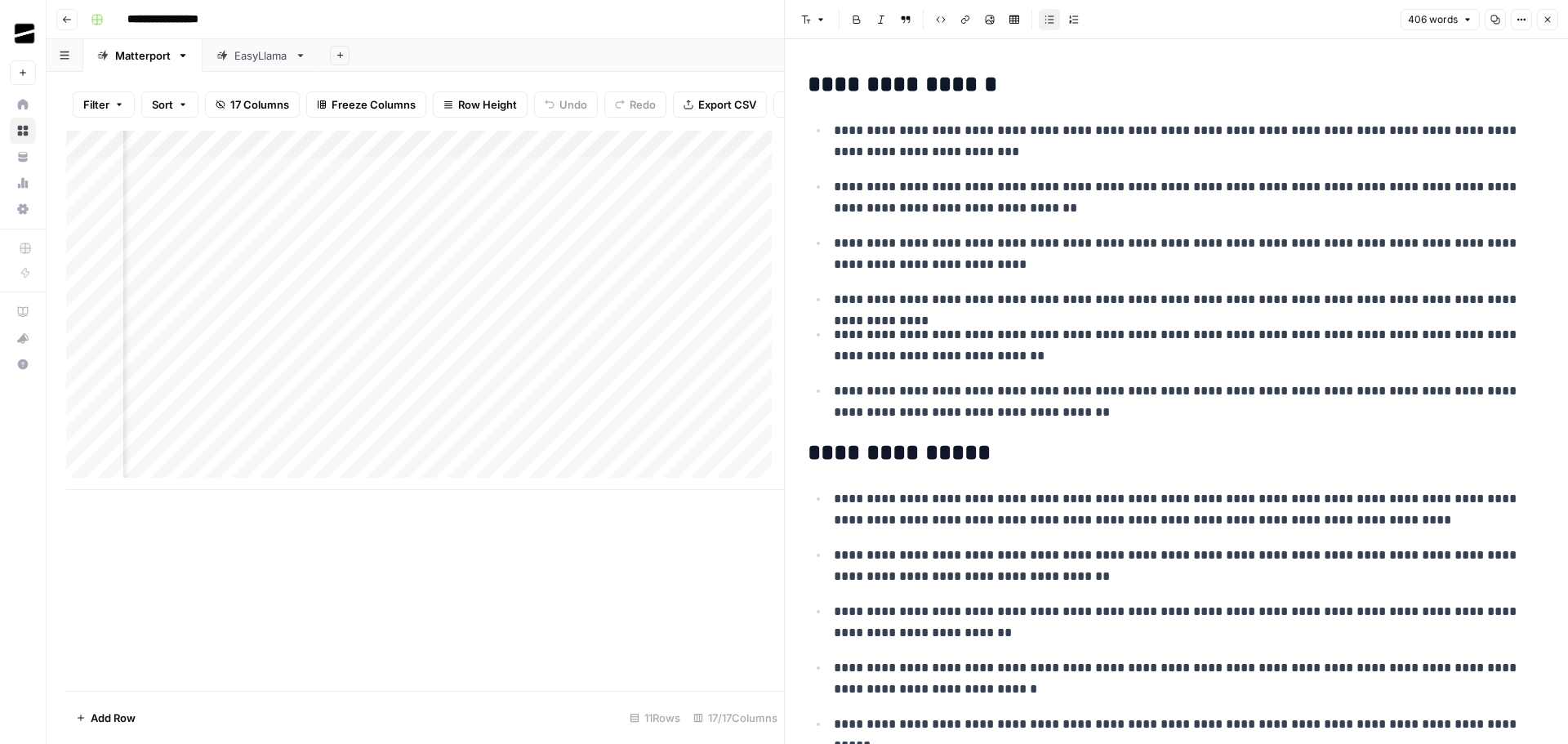
click at [1549, 21] on icon "button" at bounding box center [1548, 20] width 5 height 5
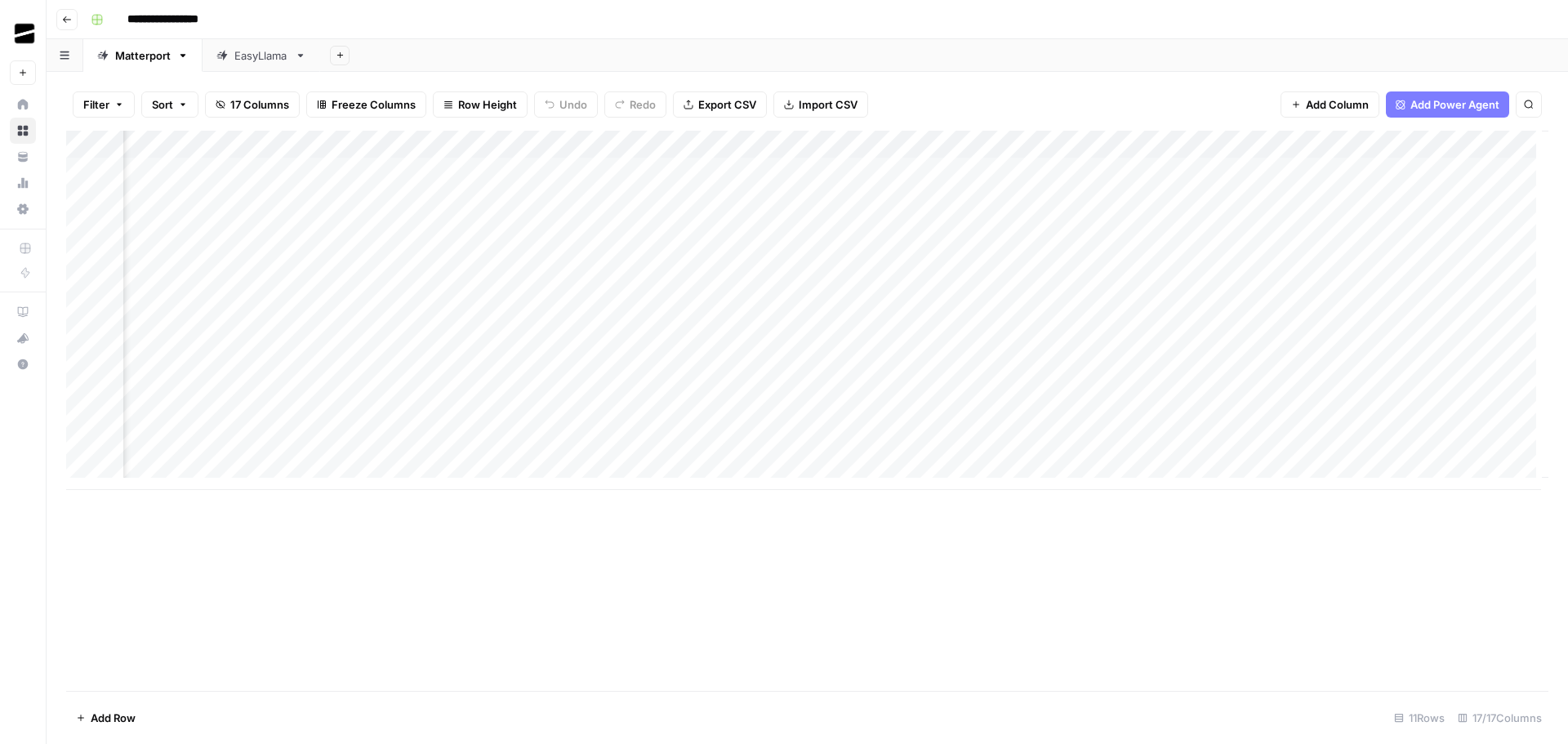
click at [770, 145] on div "Add Column" at bounding box center [807, 311] width 1483 height 360
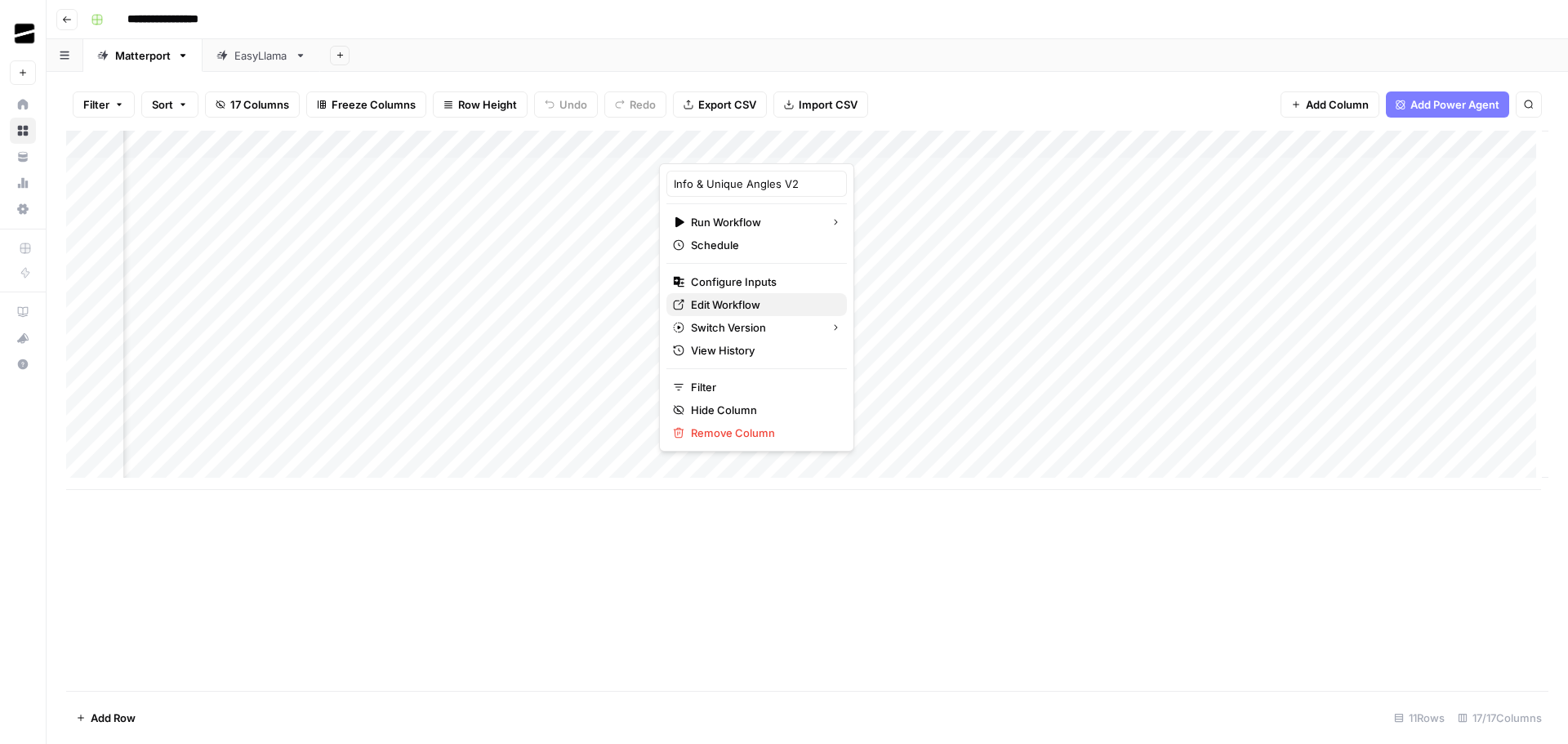
click at [764, 302] on span "Edit Workflow" at bounding box center [763, 304] width 143 height 16
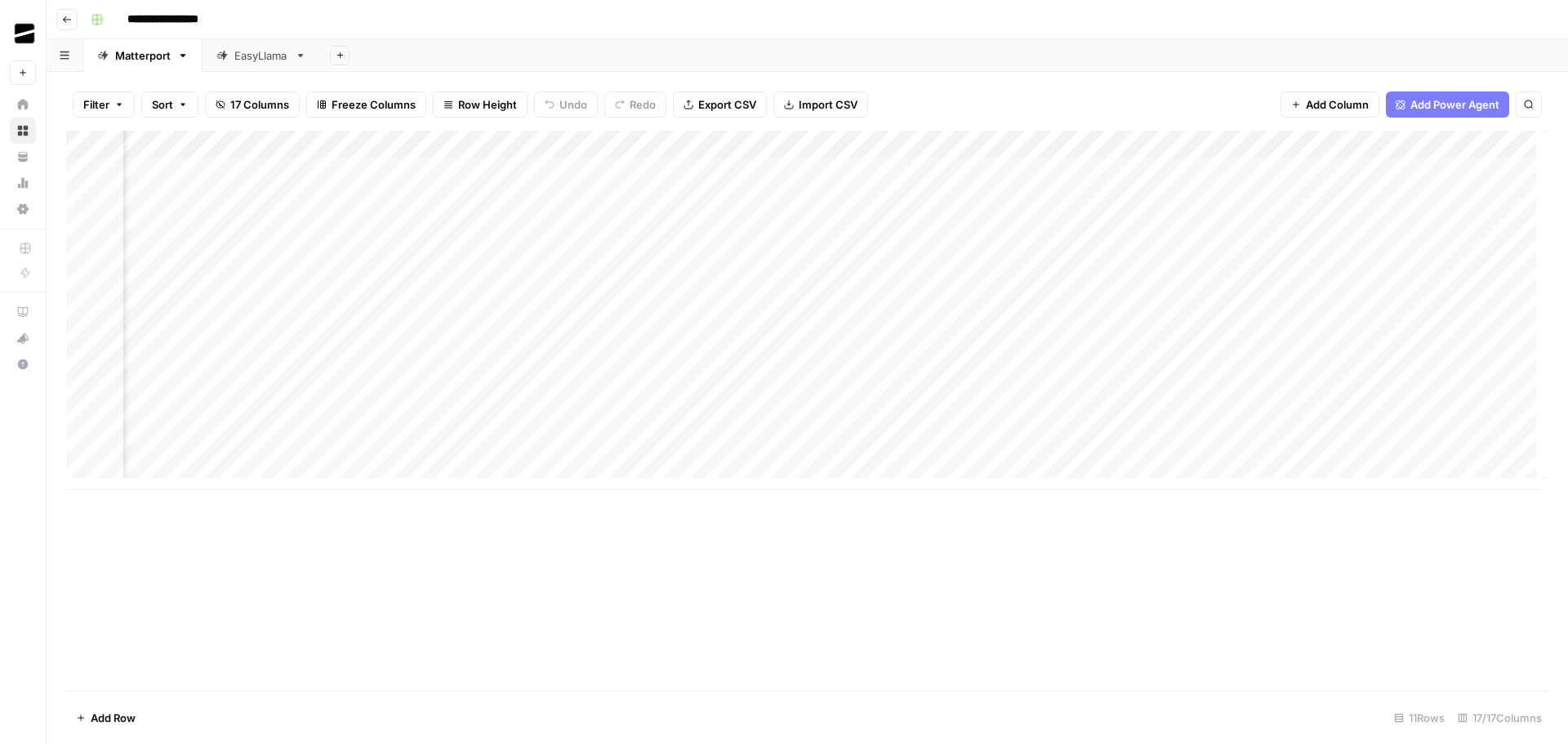
click at [771, 142] on div "Add Column" at bounding box center [807, 311] width 1483 height 360
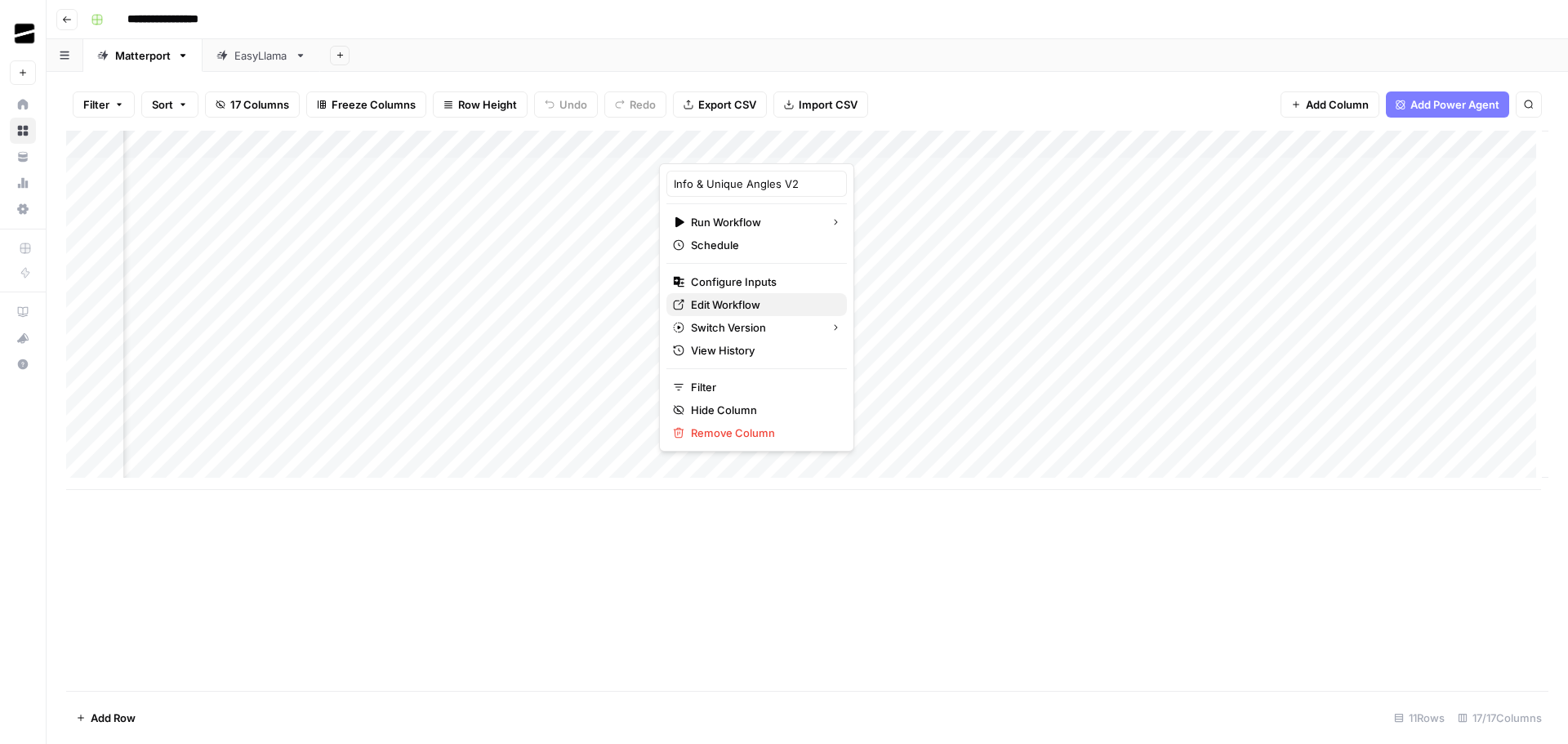
click at [758, 304] on span "Edit Workflow" at bounding box center [763, 304] width 143 height 16
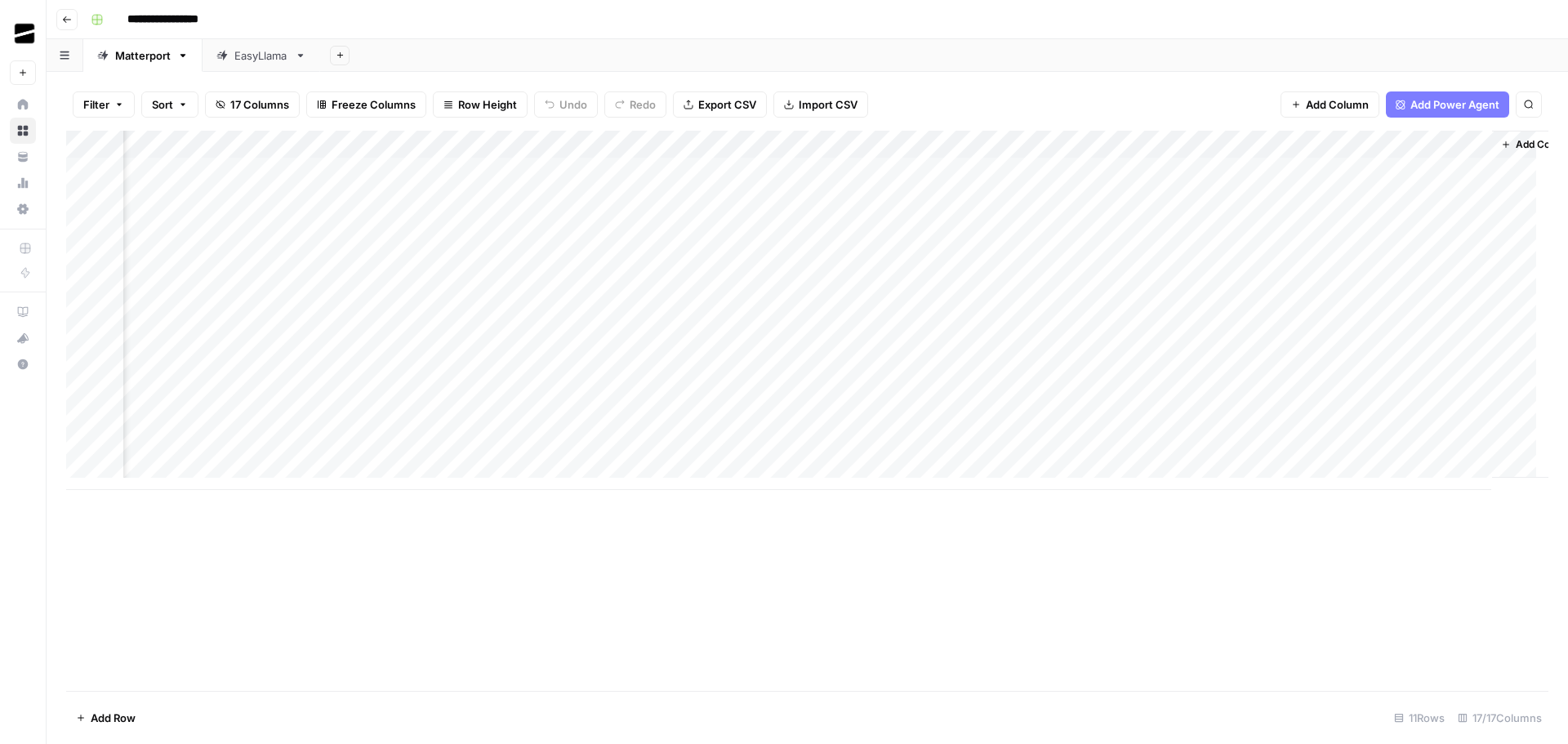
scroll to position [0, 1458]
click at [278, 47] on div "EasyLlama" at bounding box center [261, 55] width 54 height 16
click at [1014, 198] on div "Add Column" at bounding box center [807, 213] width 1483 height 165
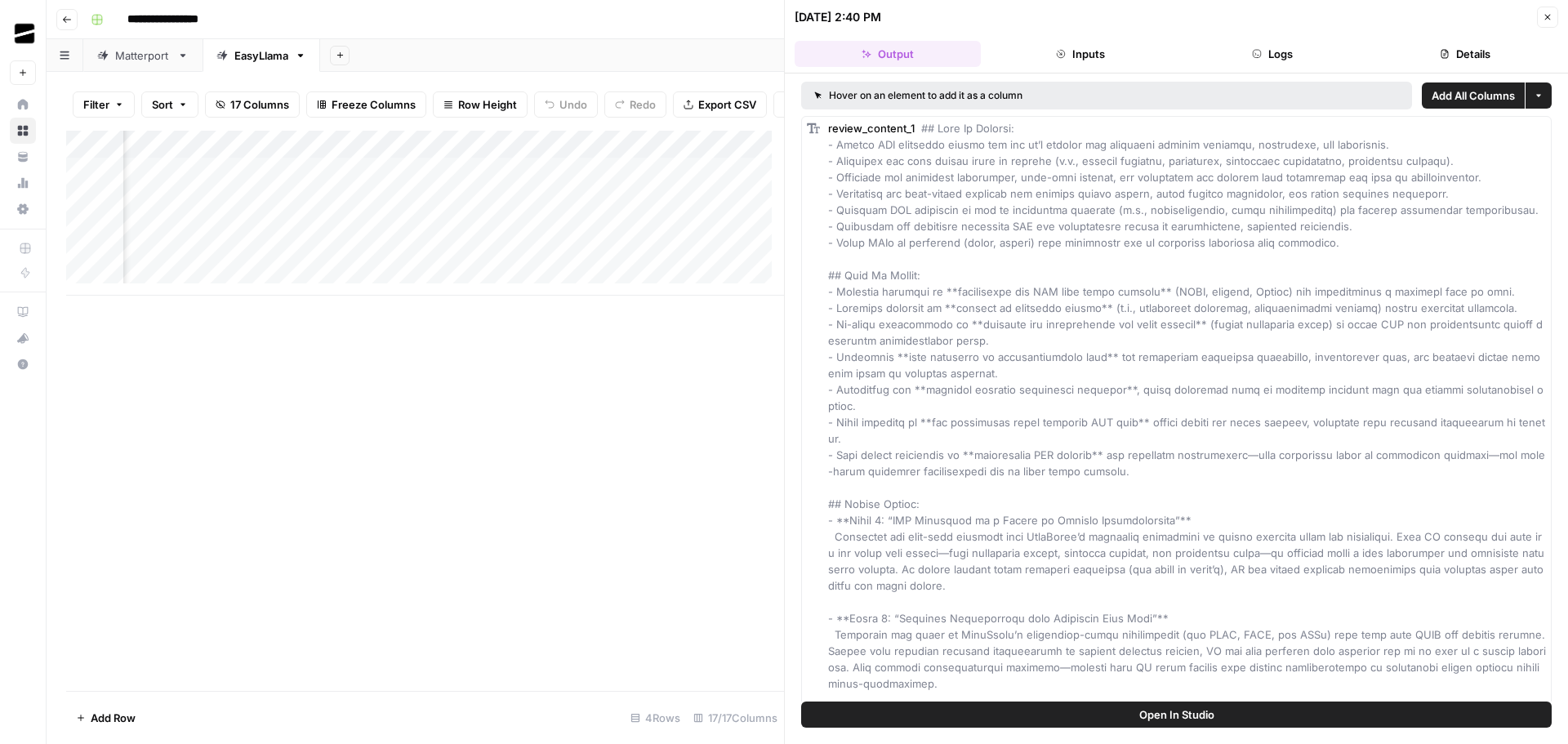
click at [1552, 19] on icon "button" at bounding box center [1548, 17] width 10 height 10
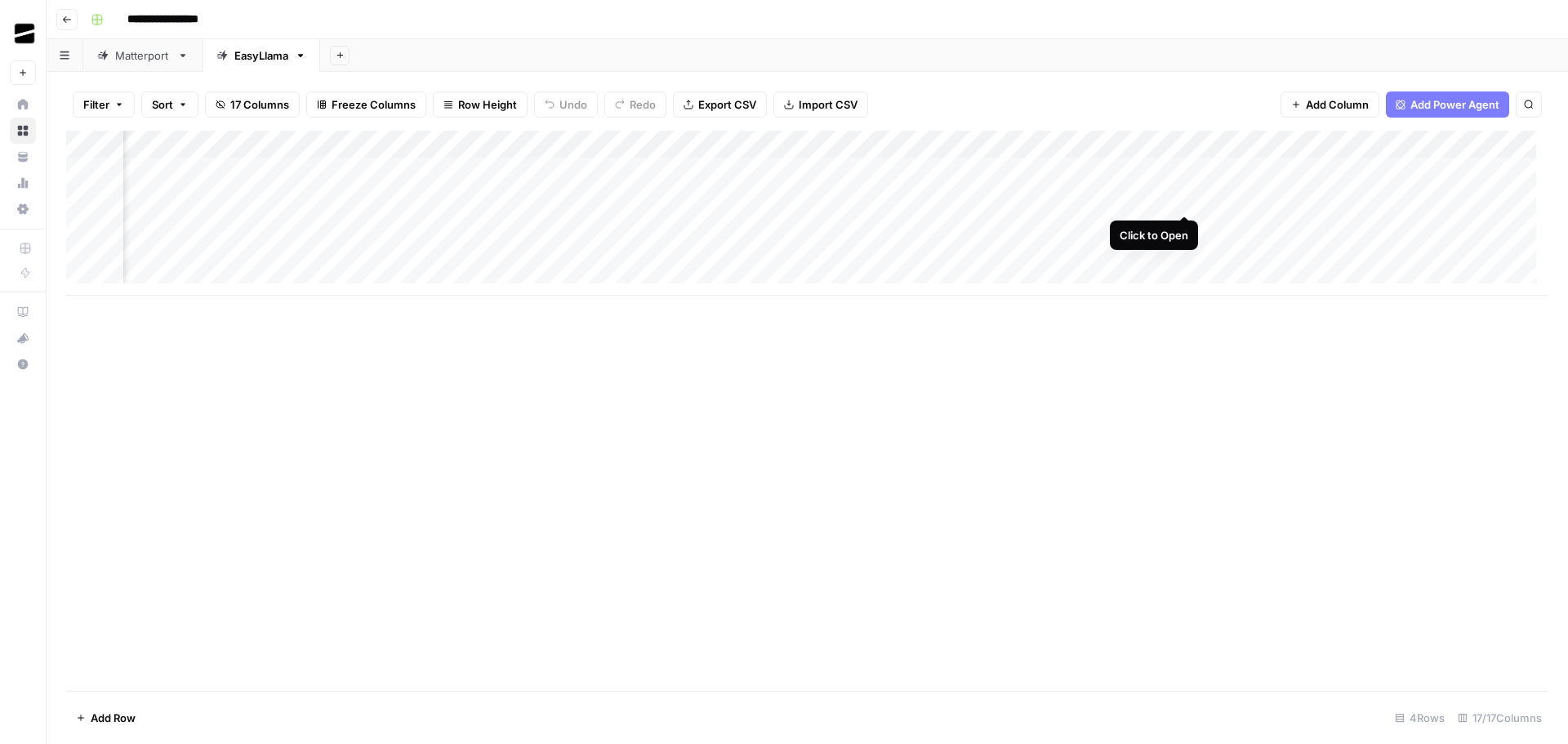
click at [1183, 196] on div "Add Column" at bounding box center [807, 213] width 1483 height 165
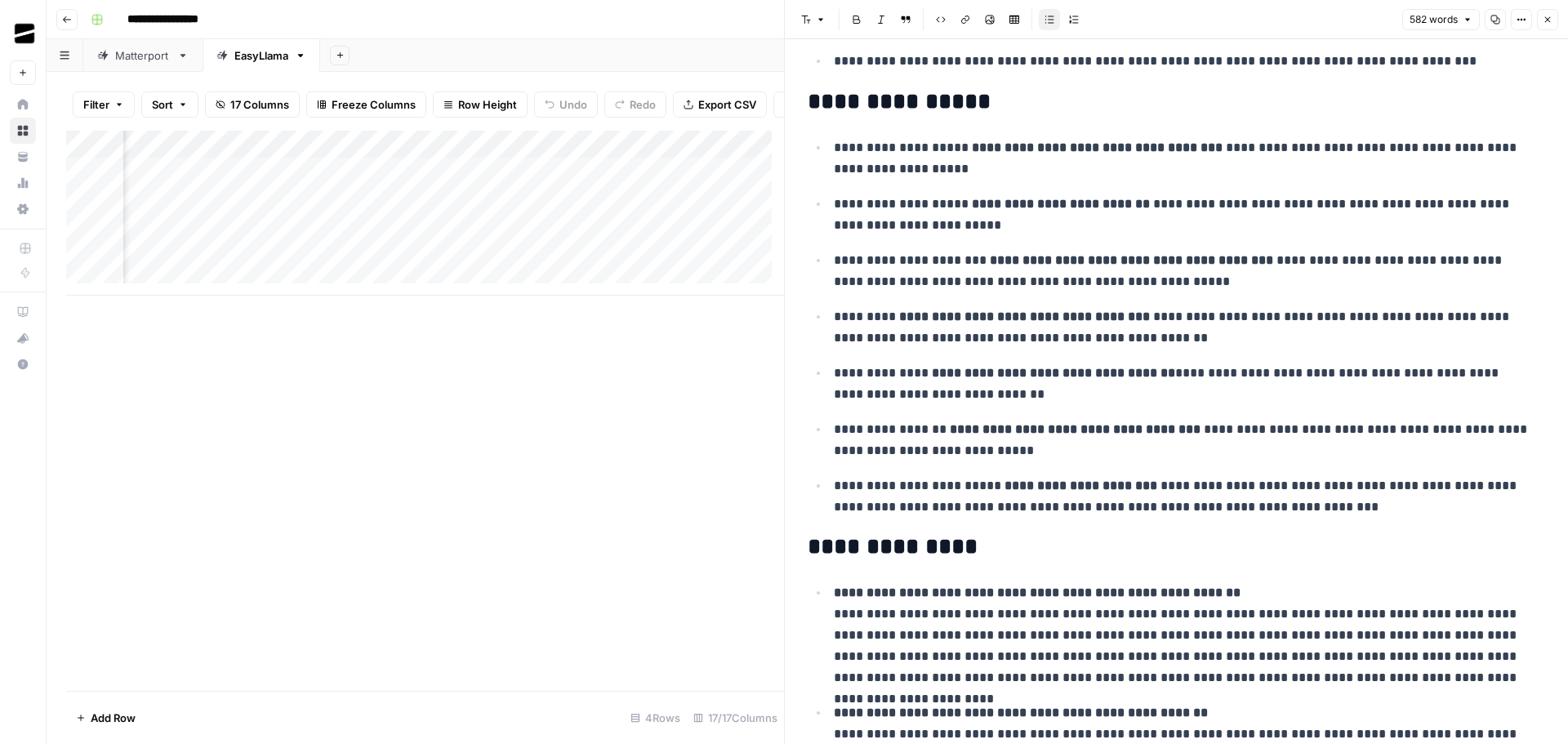
scroll to position [202, 0]
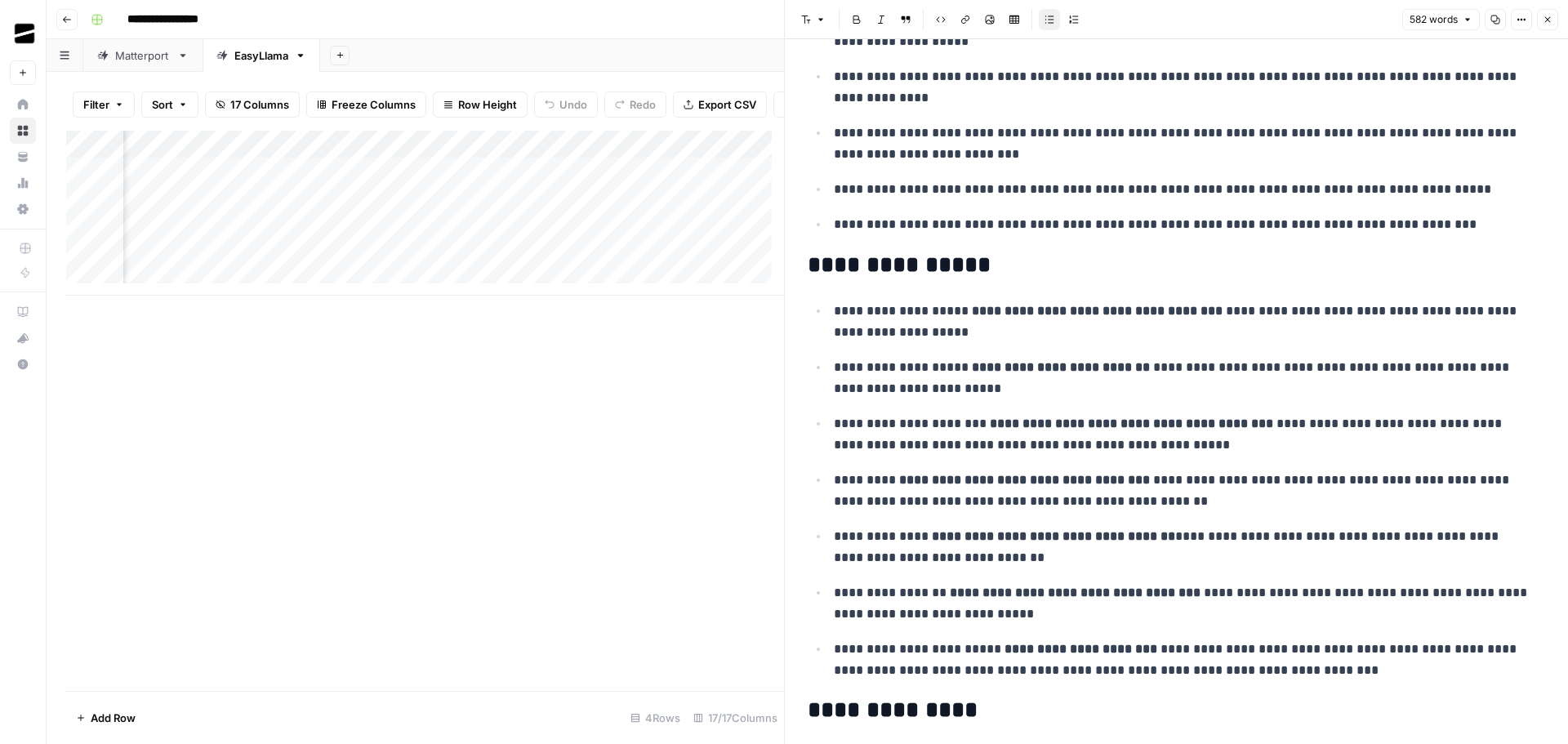
click at [1551, 15] on icon "button" at bounding box center [1548, 20] width 10 height 10
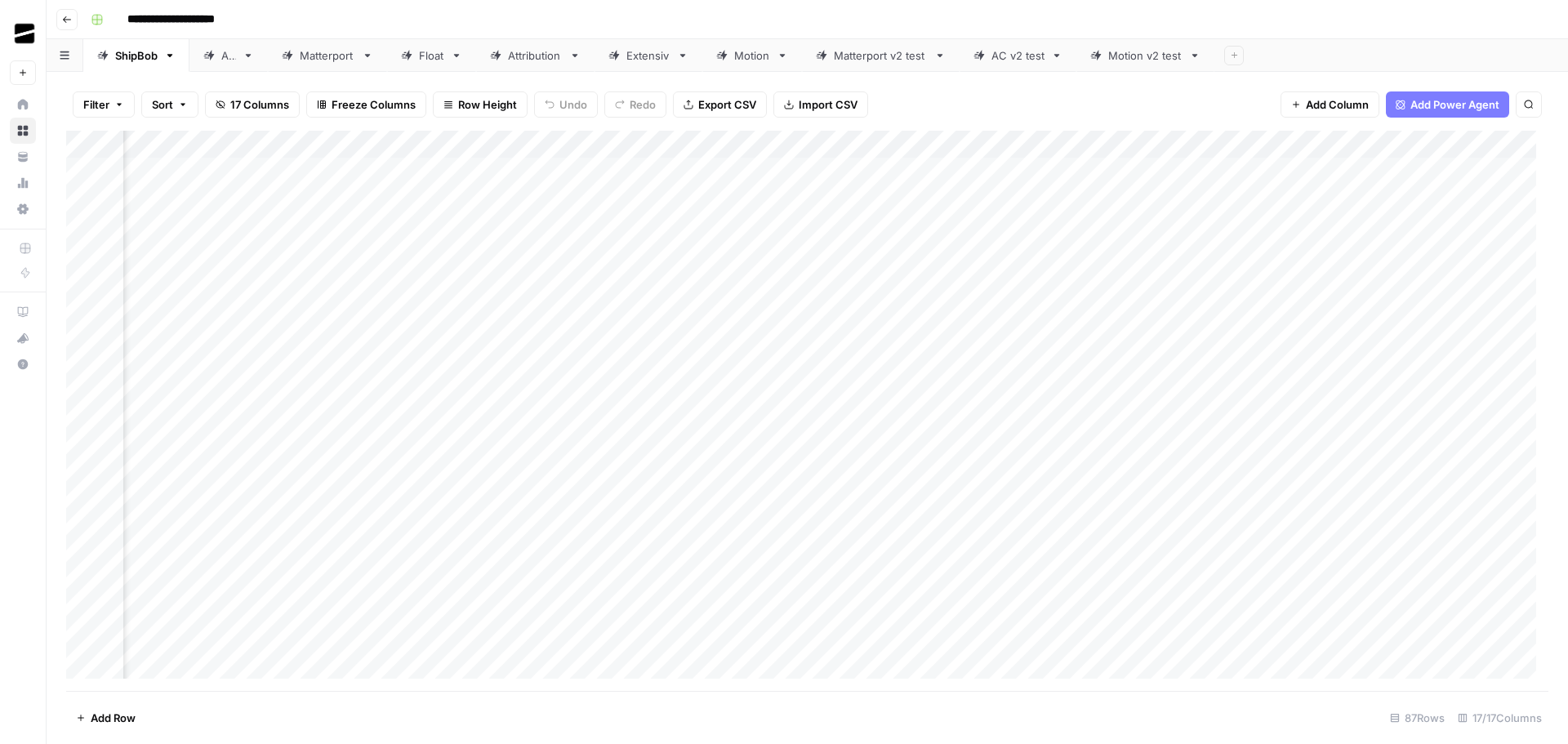
scroll to position [0, 1188]
click at [1092, 171] on div "Add Column" at bounding box center [807, 411] width 1483 height 561
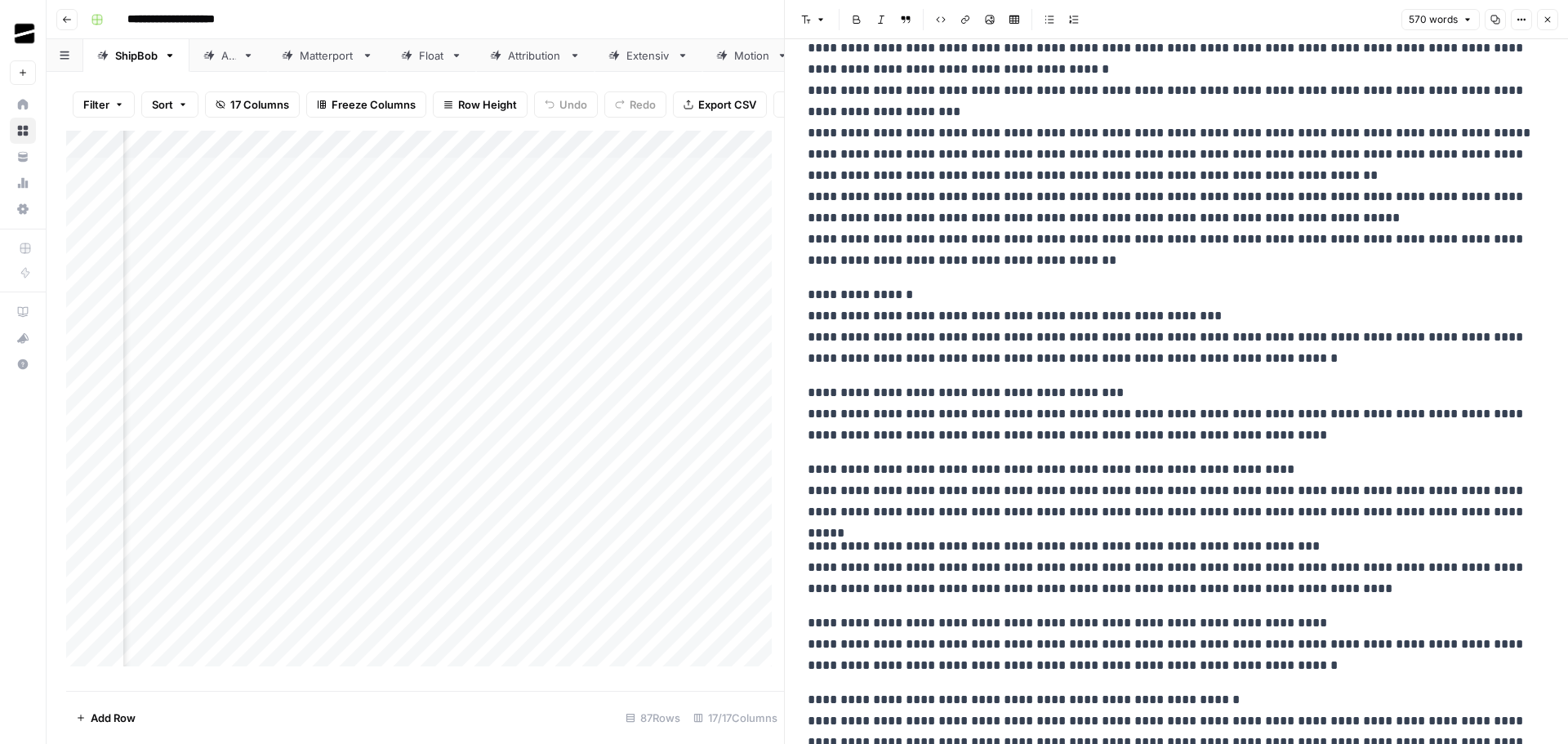
scroll to position [553, 0]
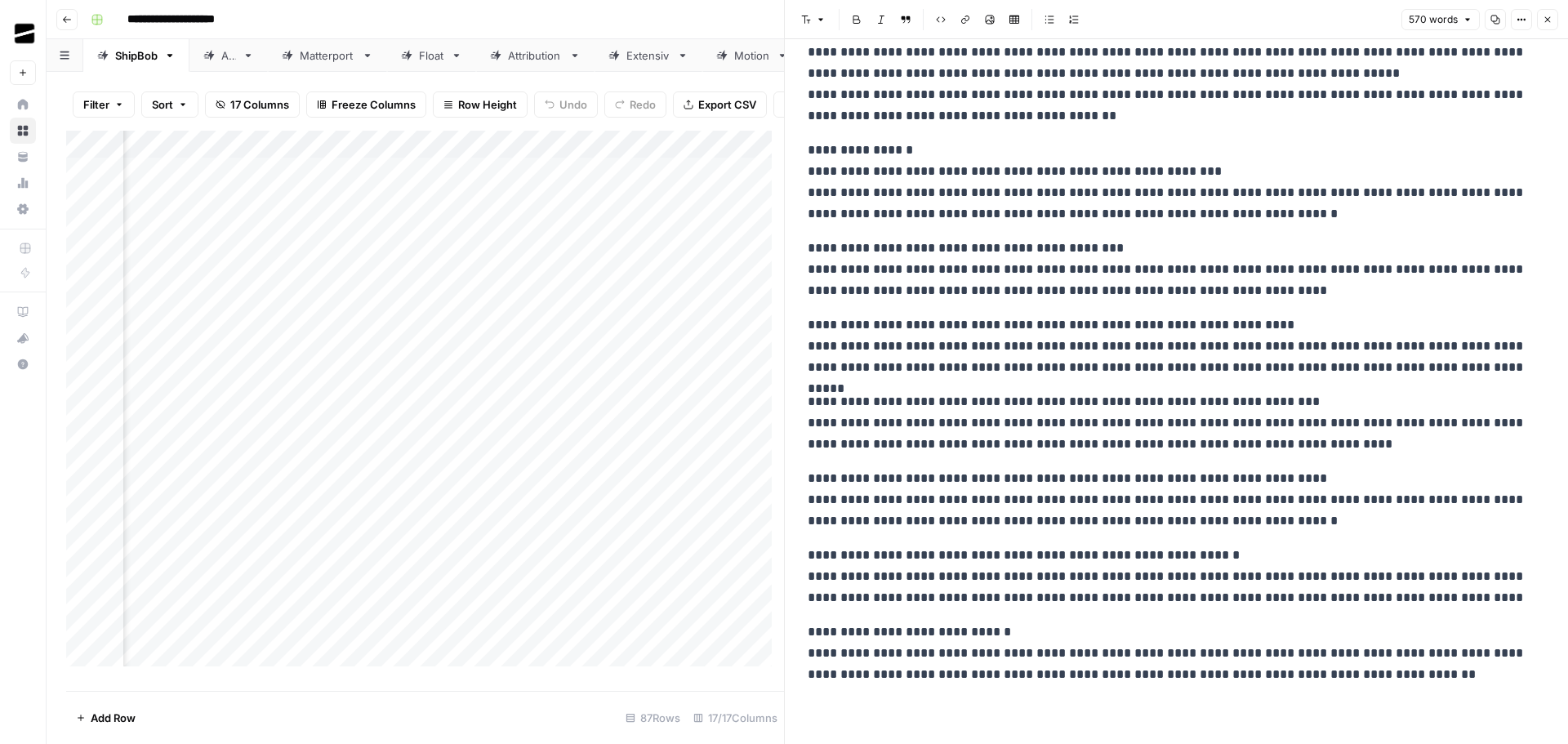
click at [1552, 20] on span "Close" at bounding box center [1552, 20] width 1 height 1
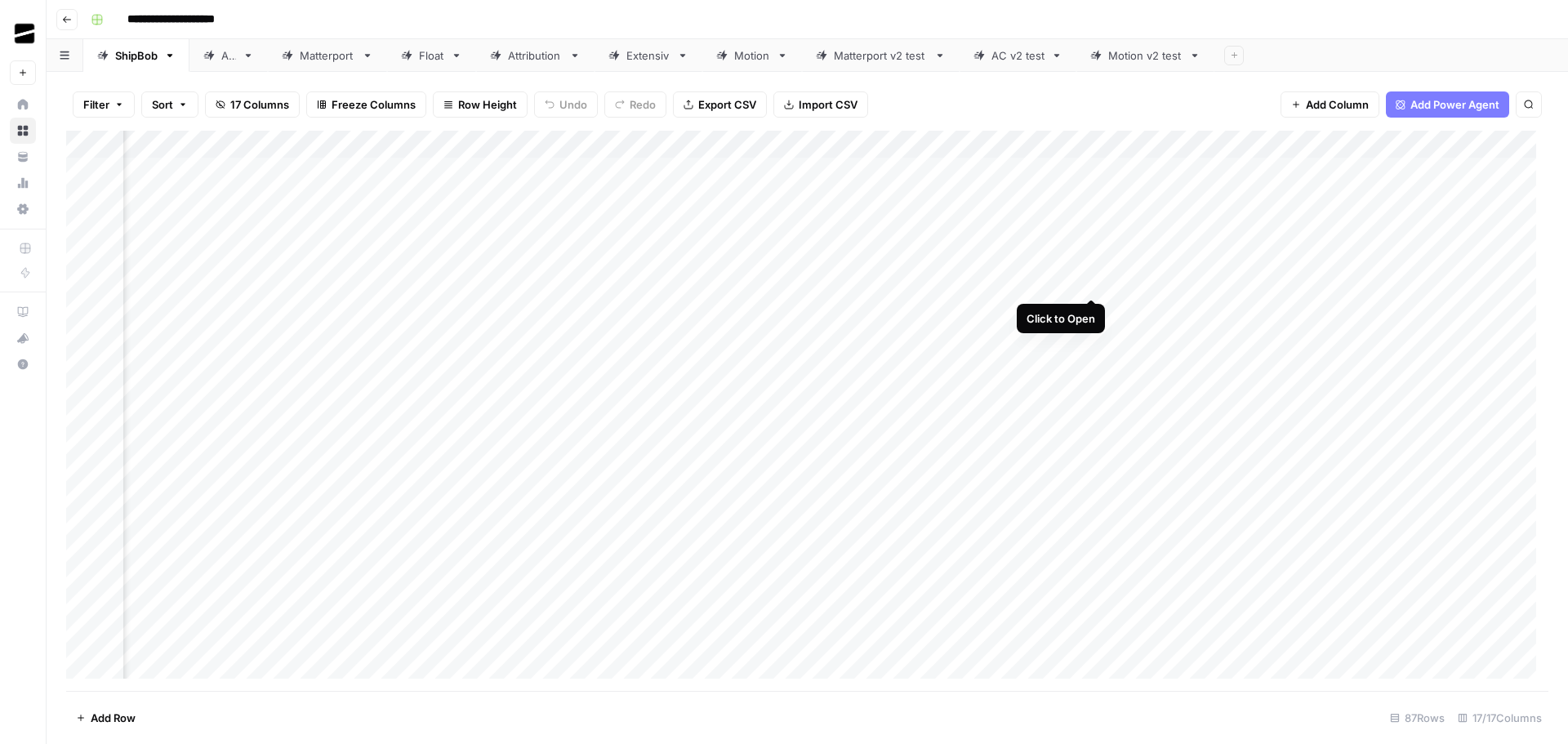
click at [1090, 282] on div "Add Column" at bounding box center [807, 411] width 1483 height 561
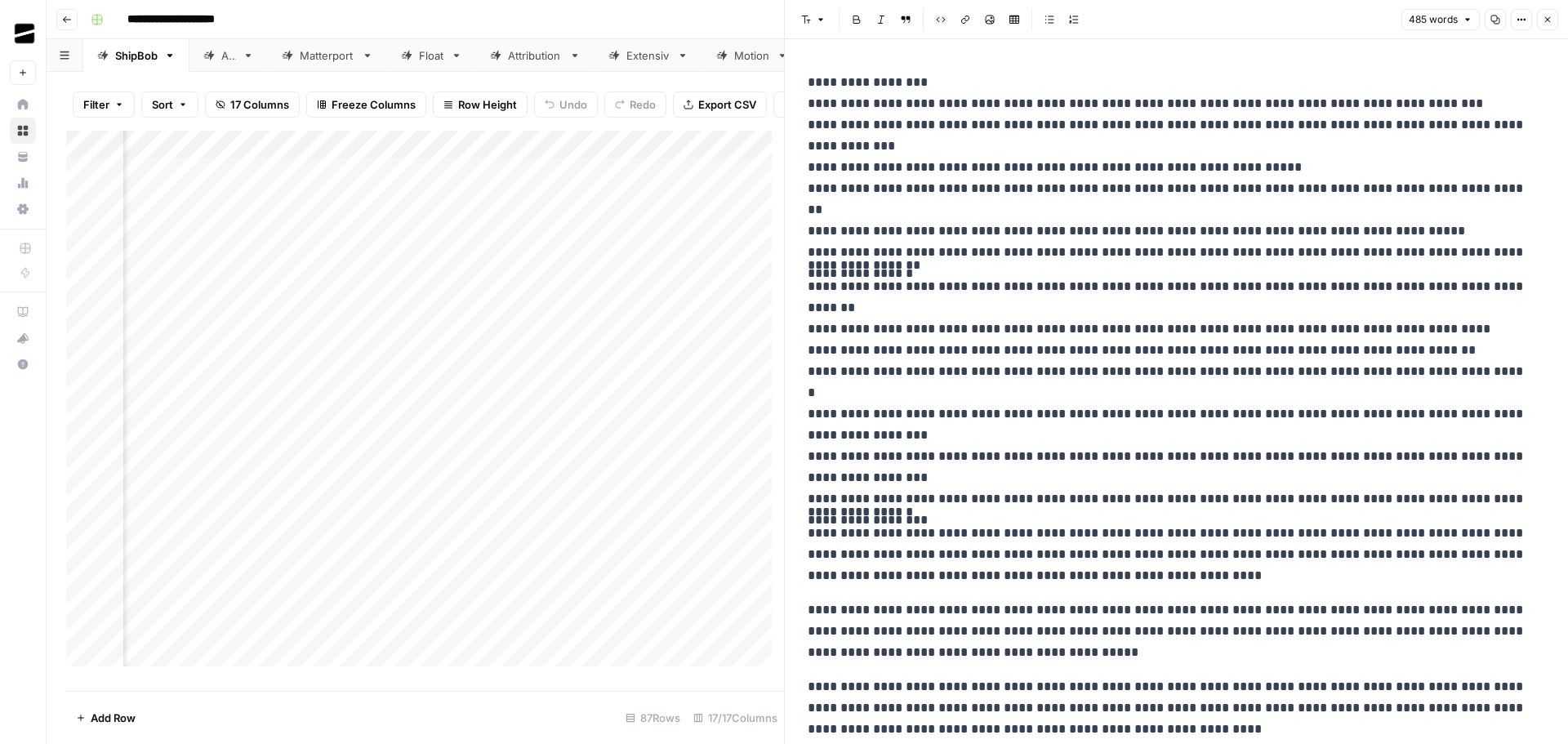
click at [1549, 20] on icon "button" at bounding box center [1548, 20] width 10 height 10
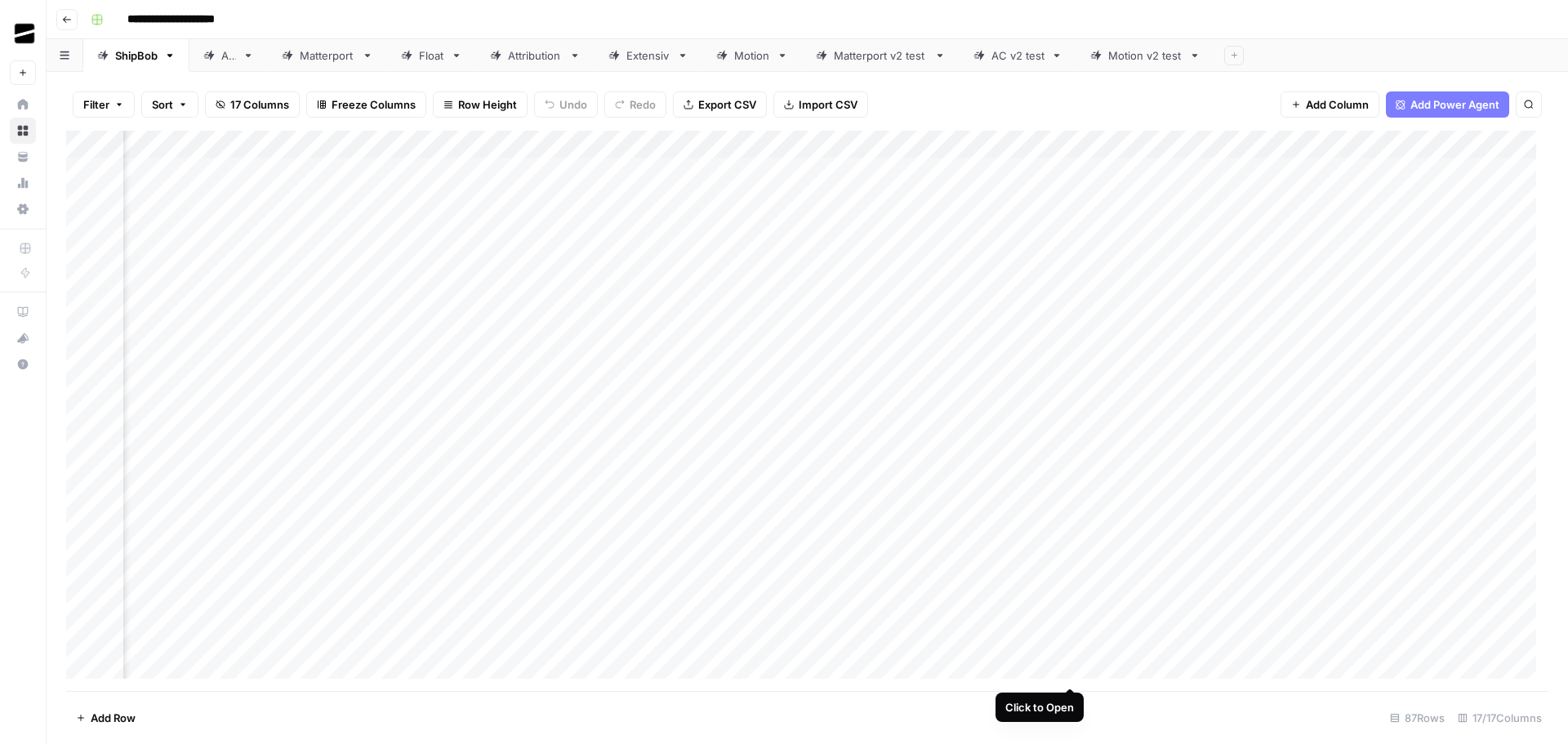
click at [1071, 670] on div "Add Column" at bounding box center [807, 411] width 1483 height 561
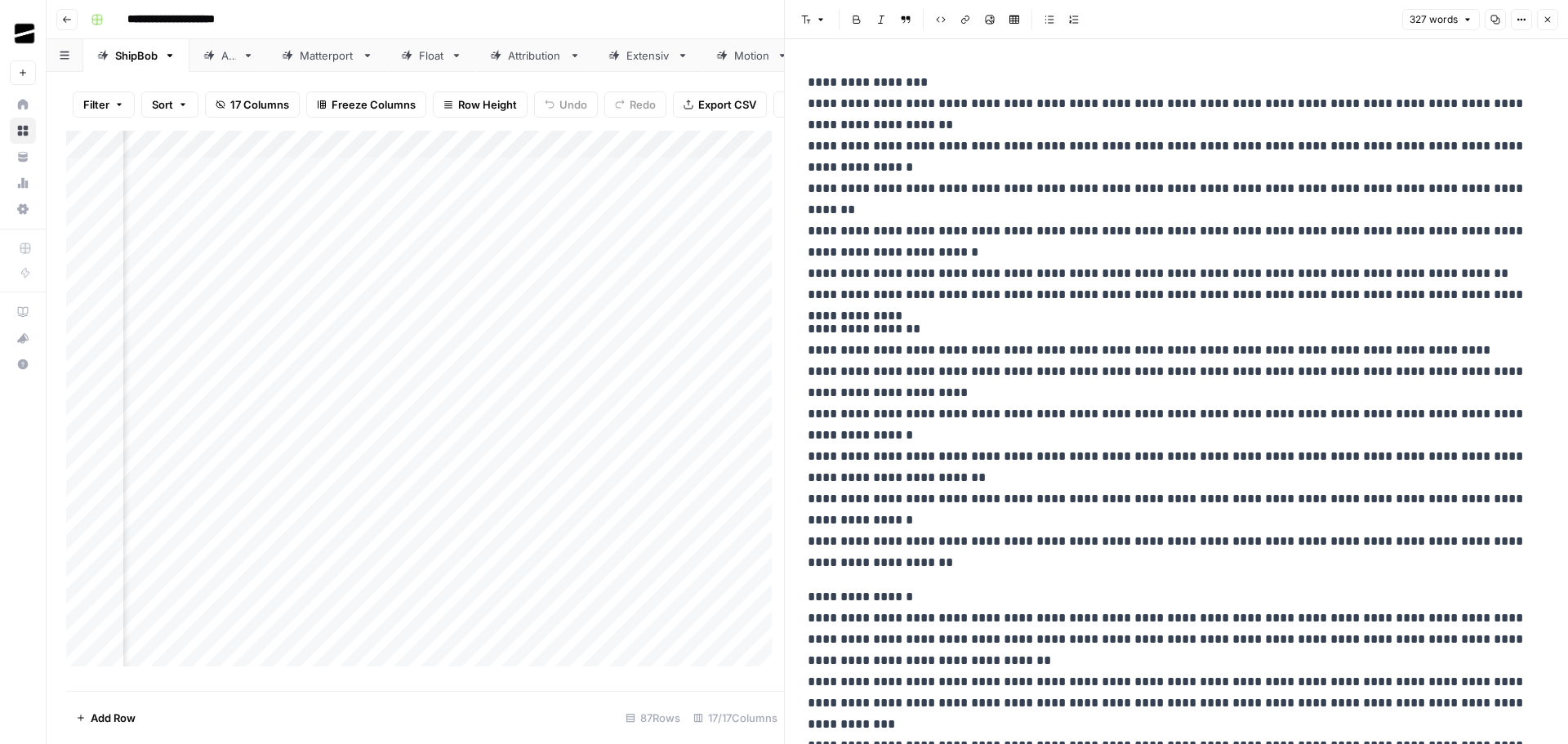
click at [1550, 20] on icon "button" at bounding box center [1548, 20] width 10 height 10
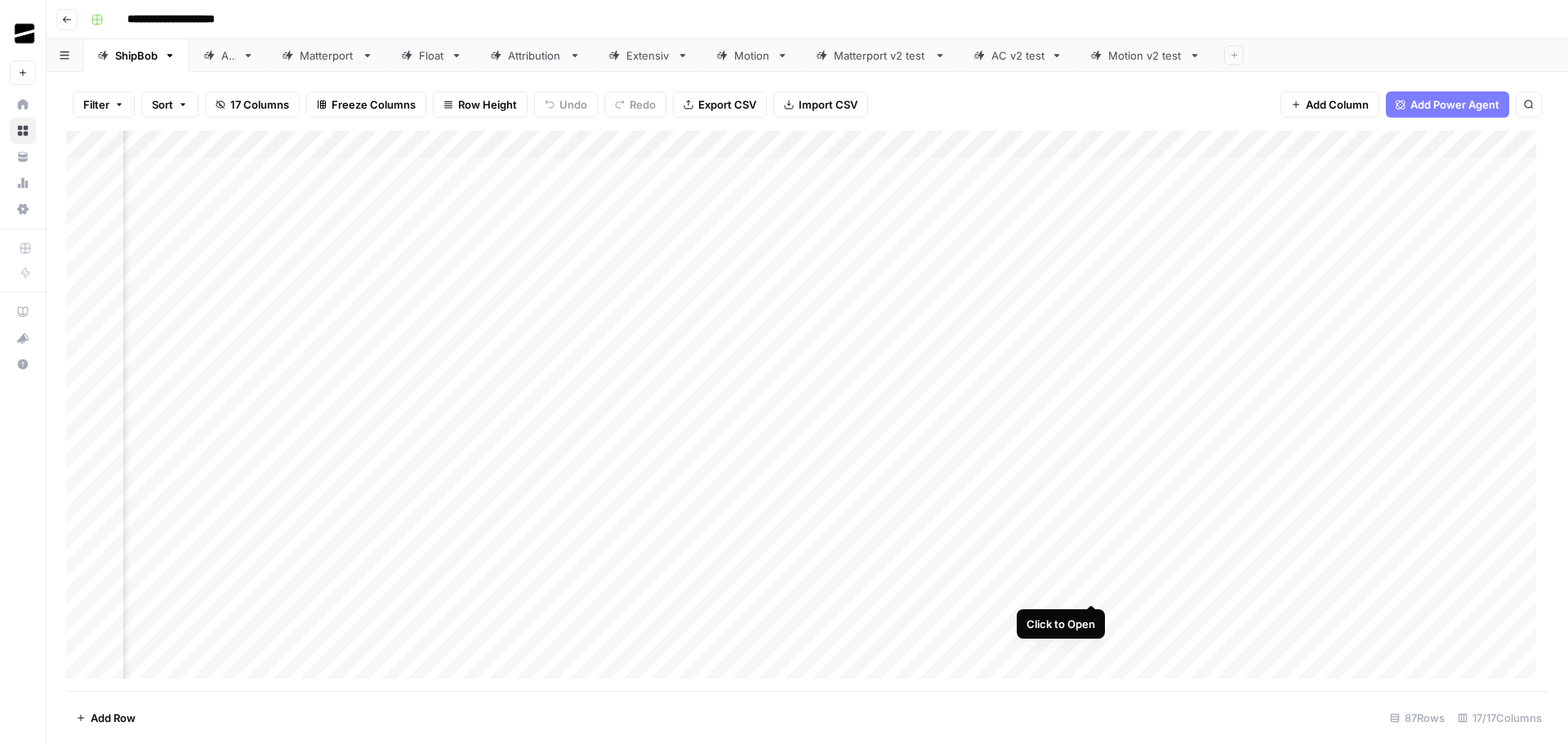
click at [1087, 587] on div "Add Column" at bounding box center [807, 411] width 1483 height 561
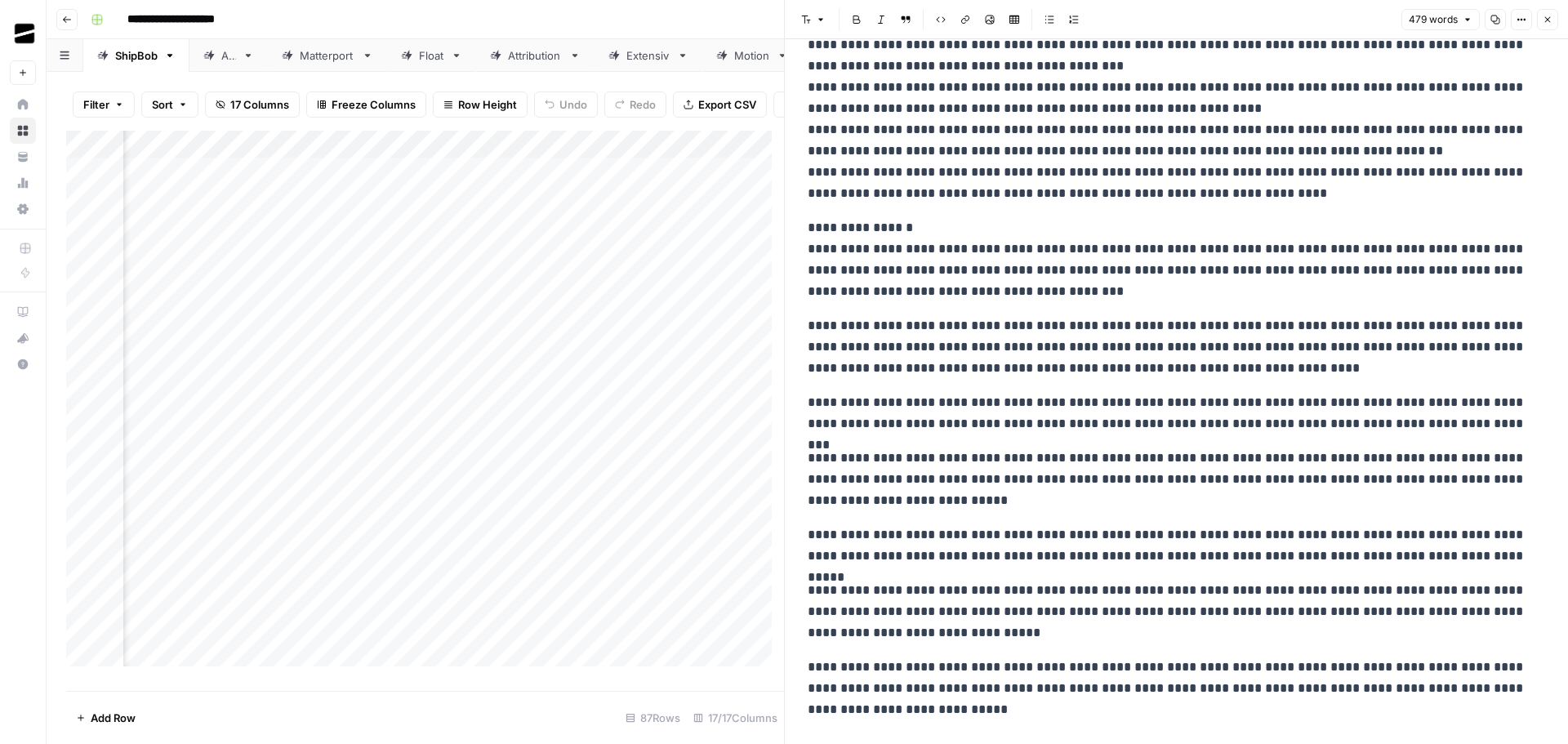
scroll to position [362, 0]
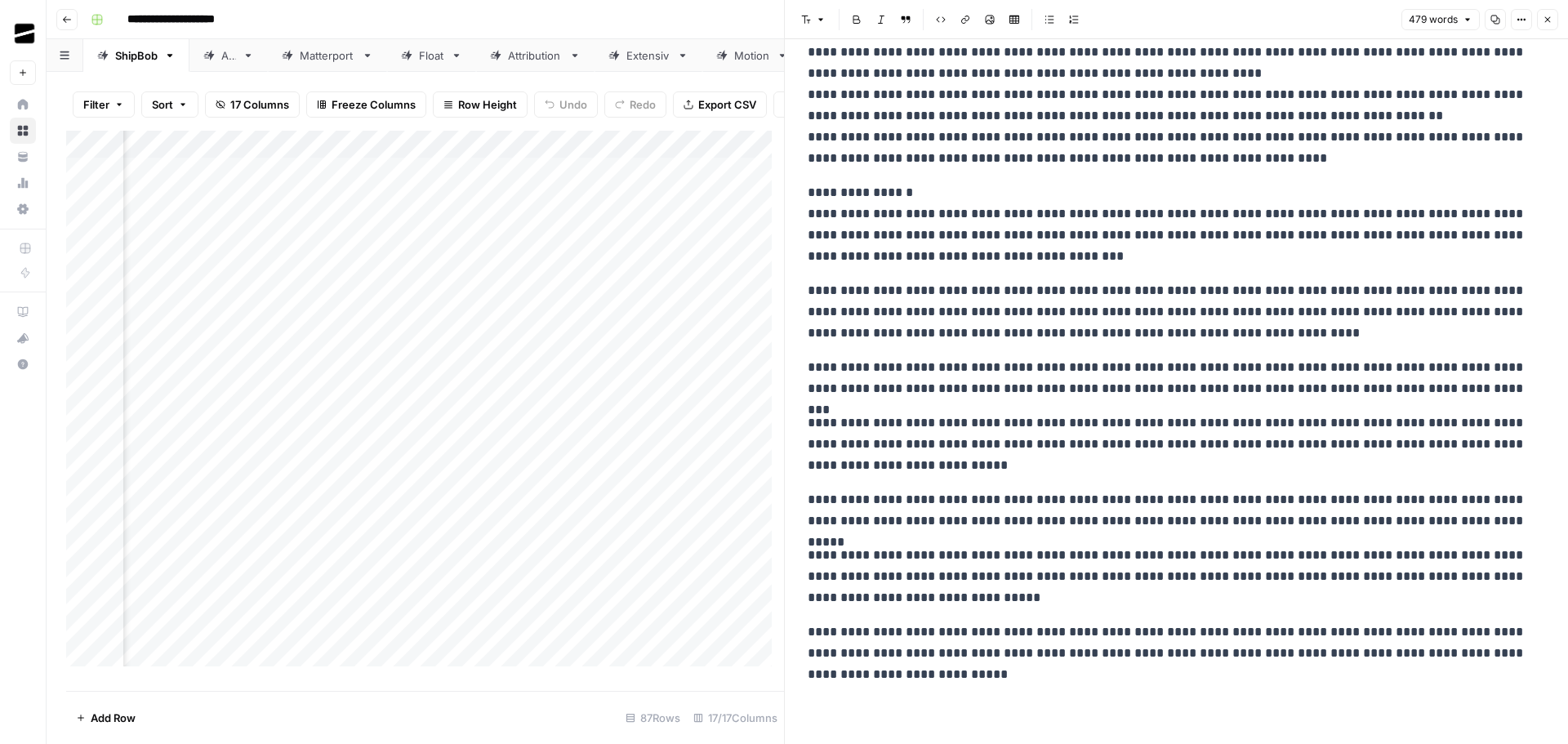
click at [1553, 19] on button "Close" at bounding box center [1548, 20] width 21 height 21
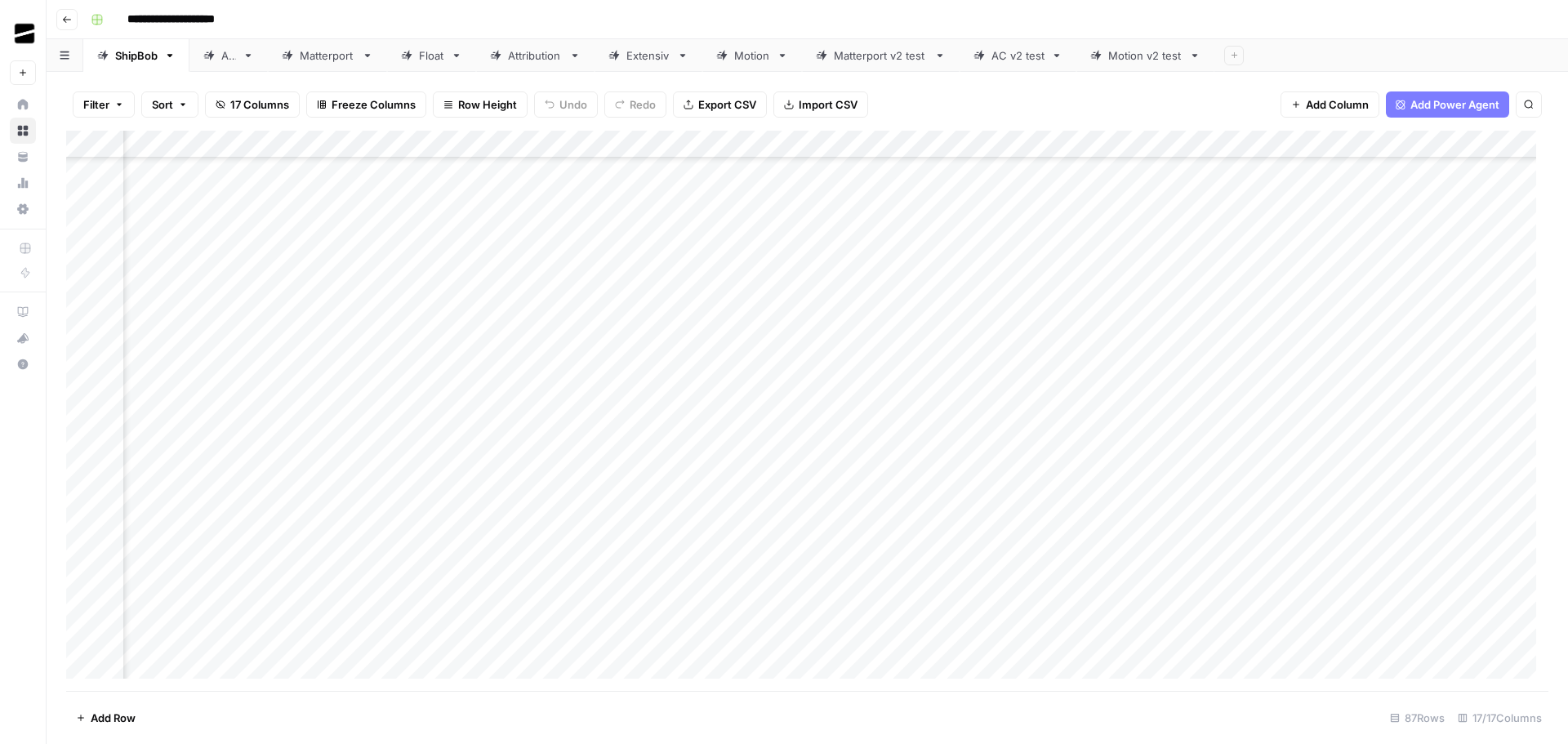
scroll to position [1922, 1188]
click at [1090, 637] on div "Add Column" at bounding box center [807, 411] width 1483 height 561
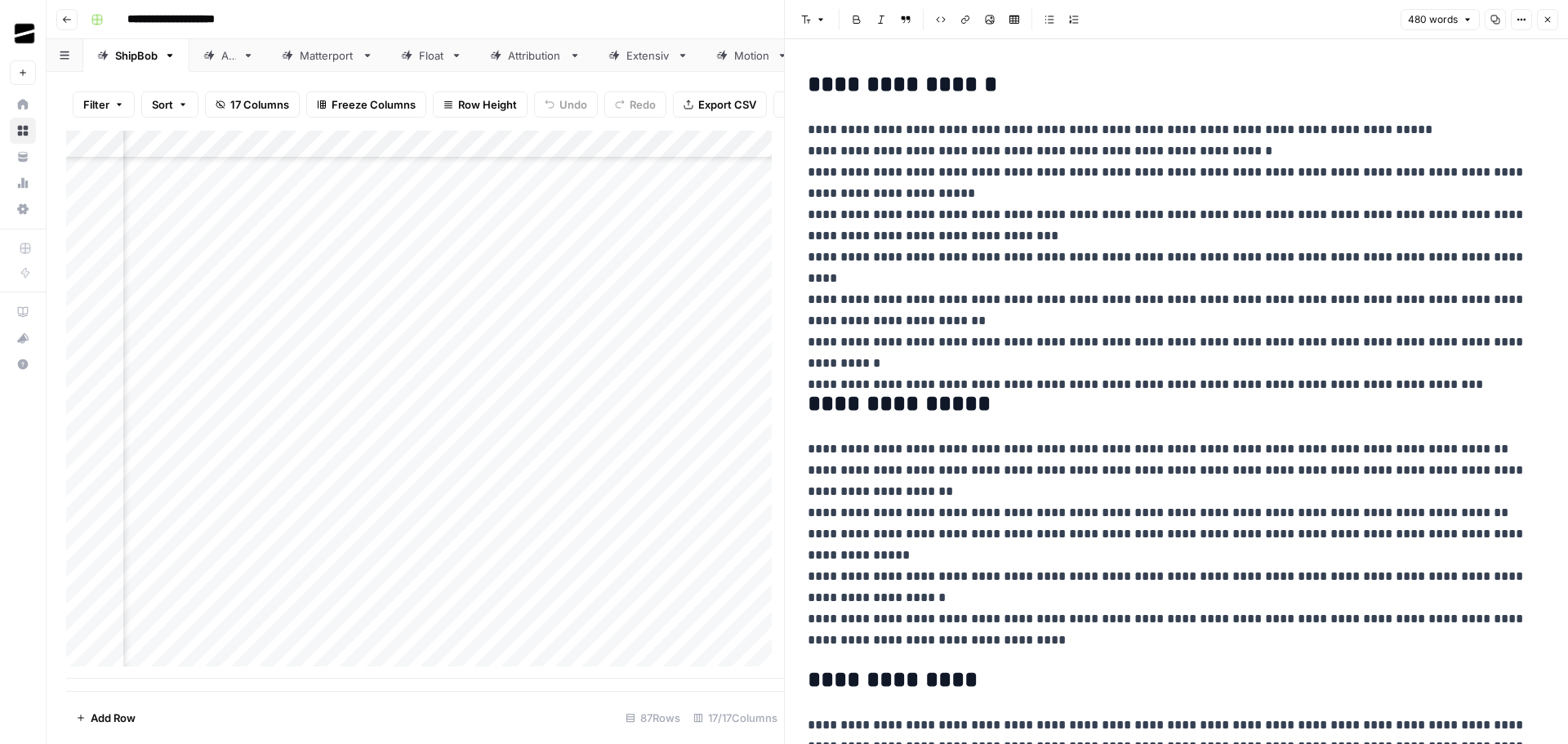
click at [1547, 20] on icon "button" at bounding box center [1548, 20] width 10 height 10
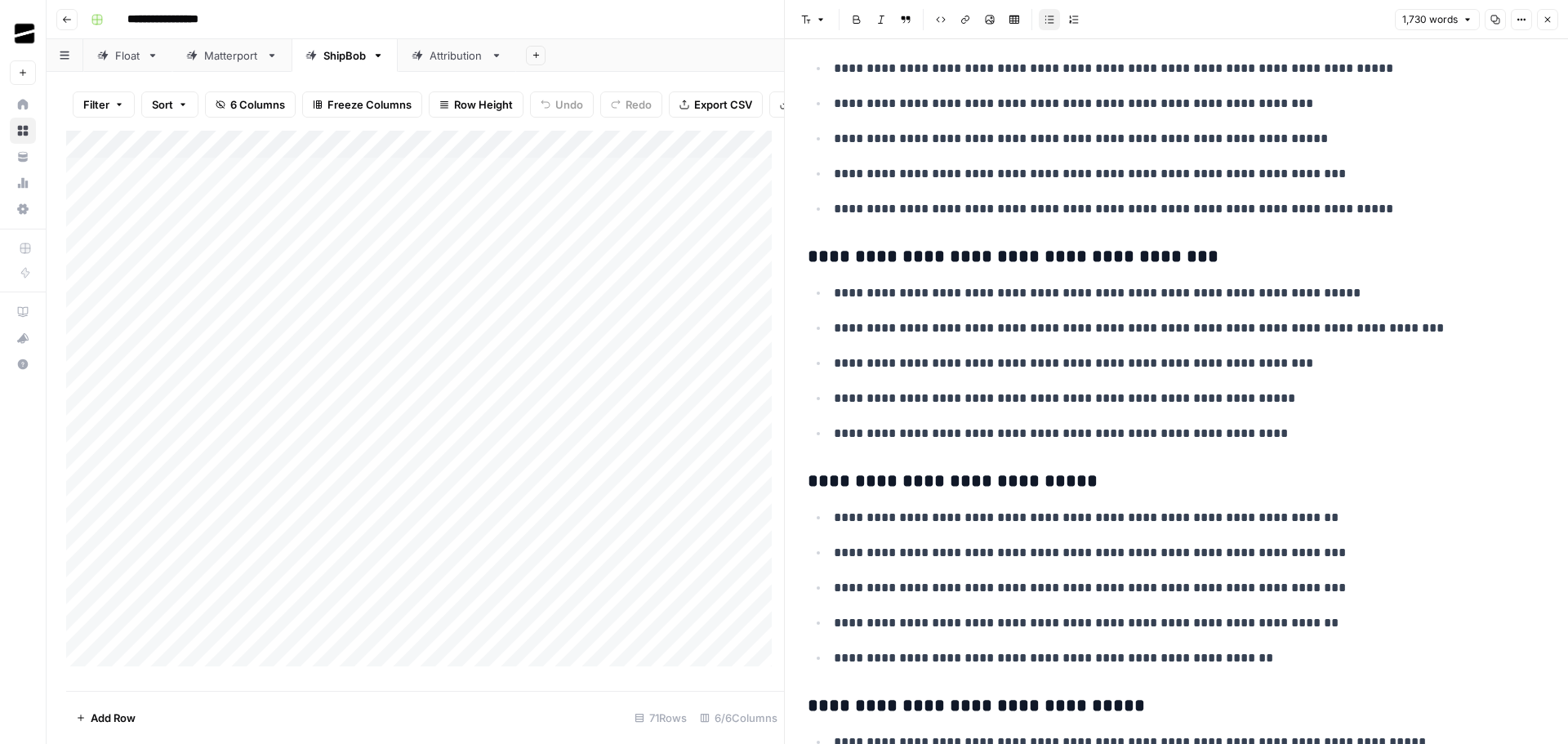
scroll to position [2778, 0]
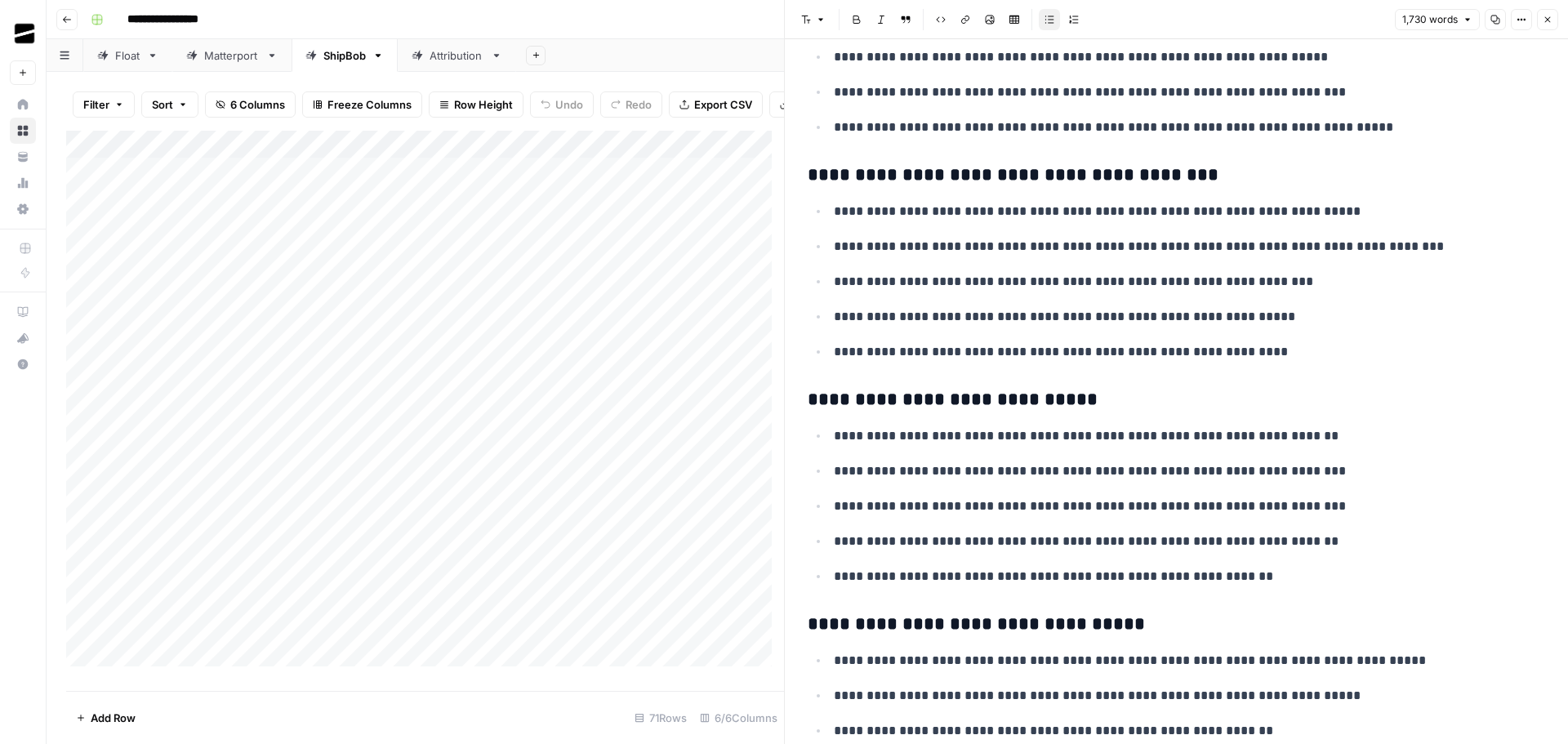
click at [1552, 17] on icon "button" at bounding box center [1548, 20] width 10 height 10
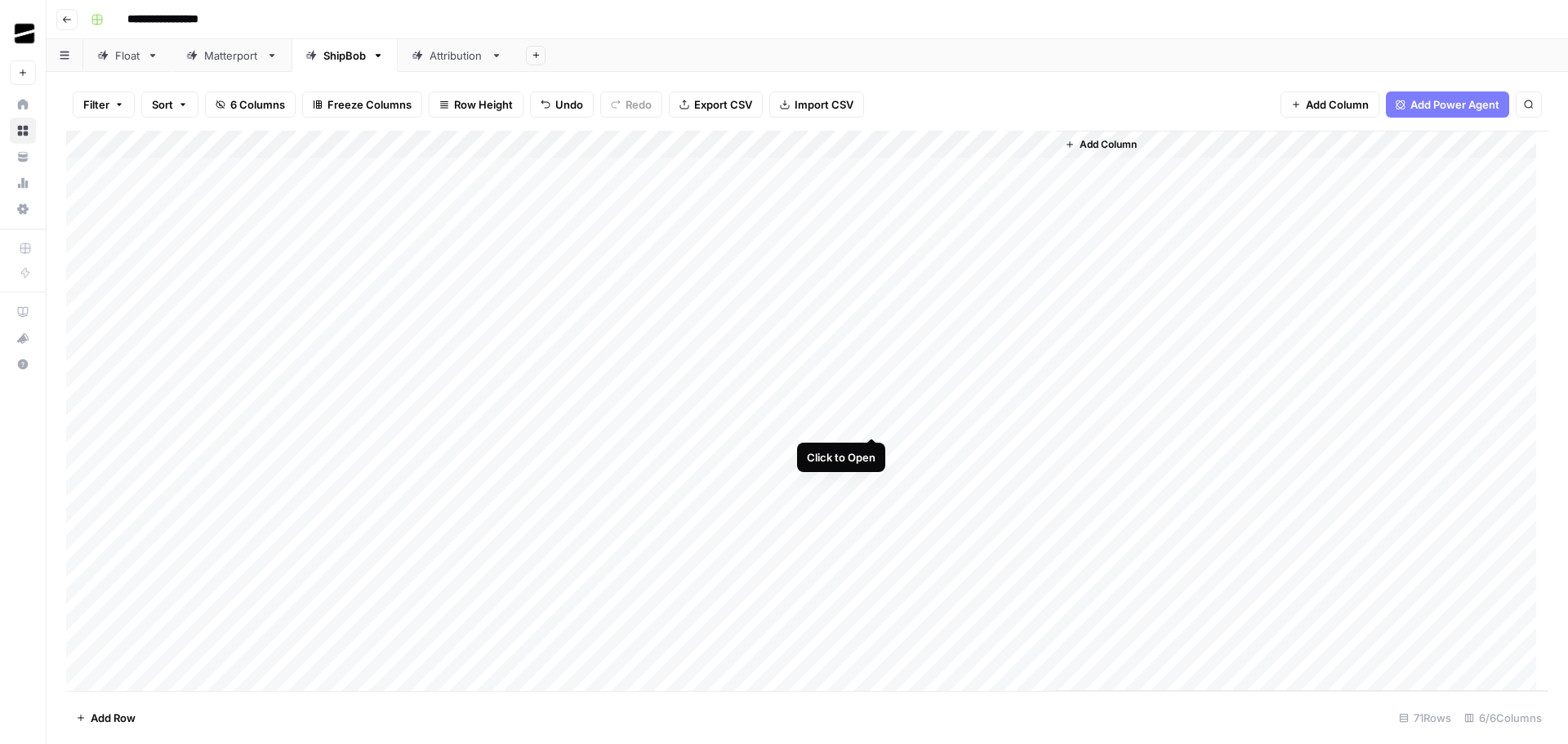
click at [872, 423] on div "Add Column" at bounding box center [807, 411] width 1483 height 561
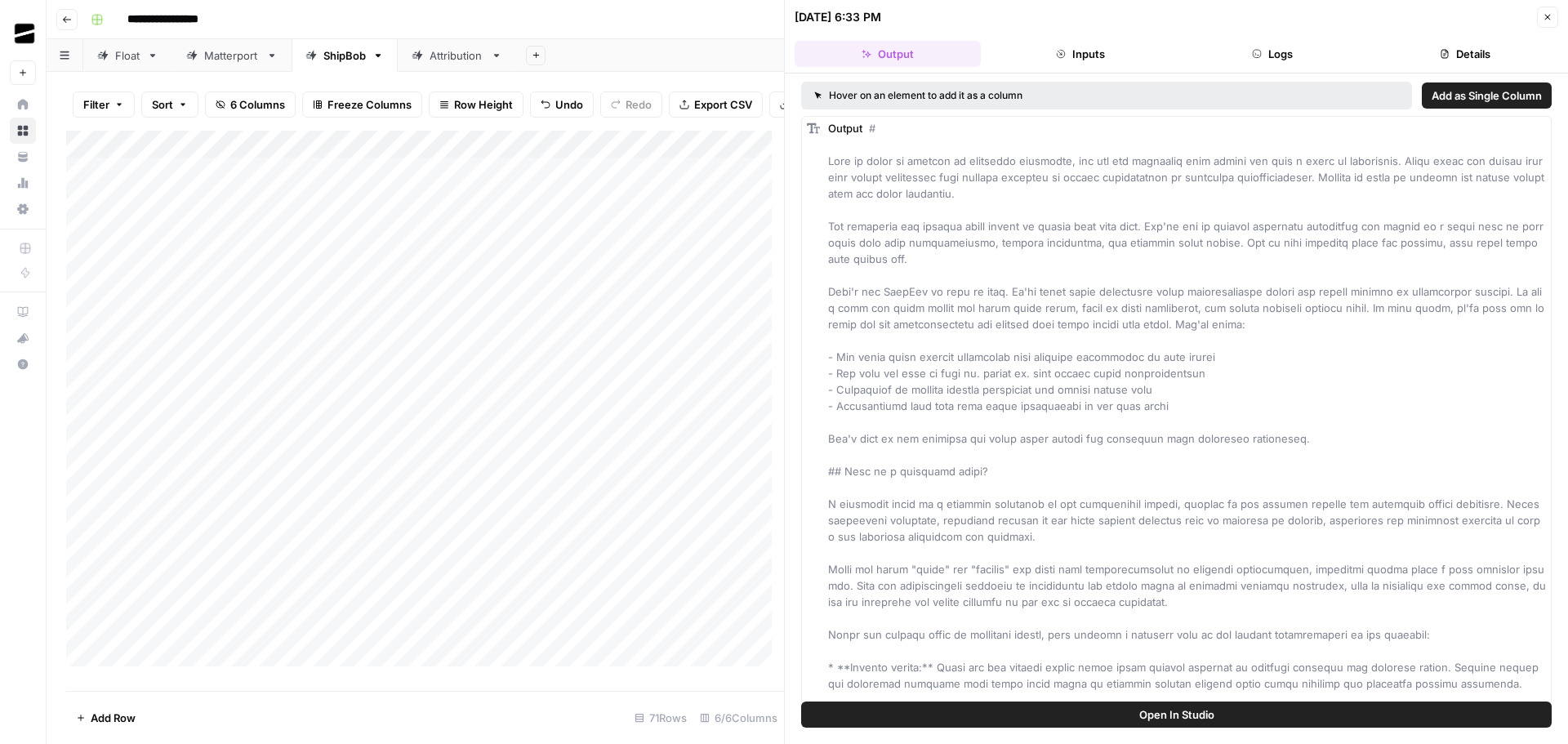
click at [1548, 14] on icon "button" at bounding box center [1548, 17] width 10 height 10
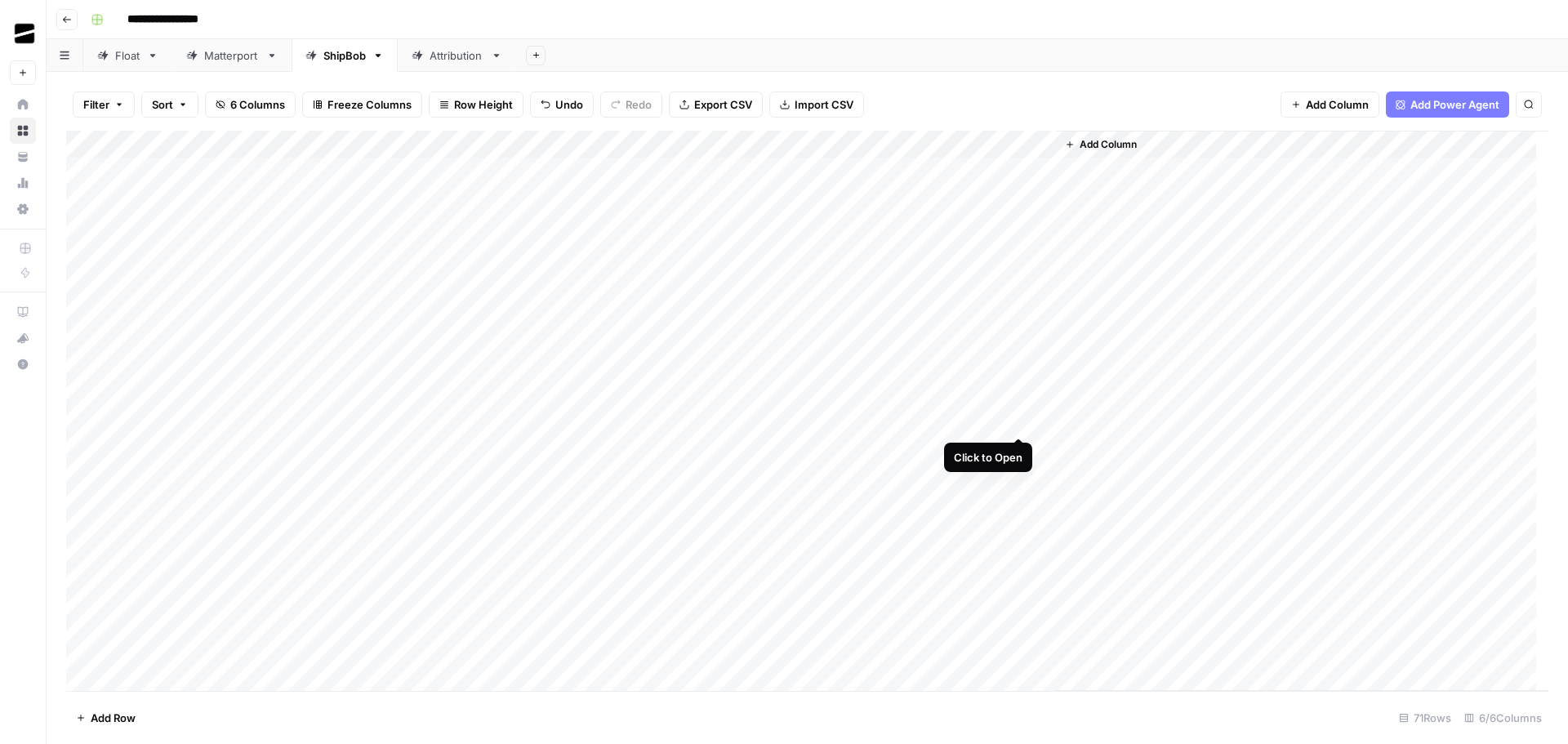
click at [1019, 421] on div "Add Column" at bounding box center [807, 411] width 1483 height 561
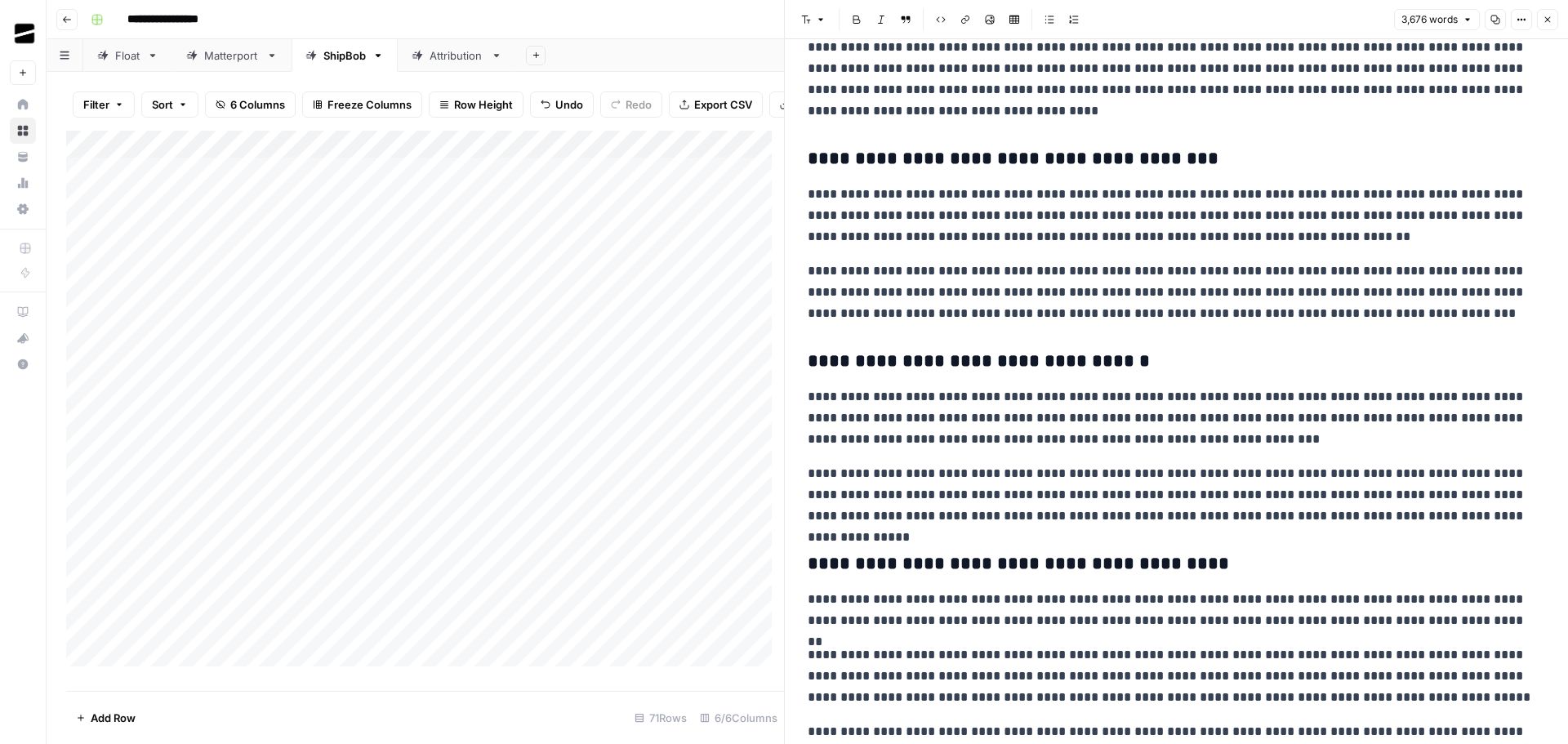
scroll to position [4248, 0]
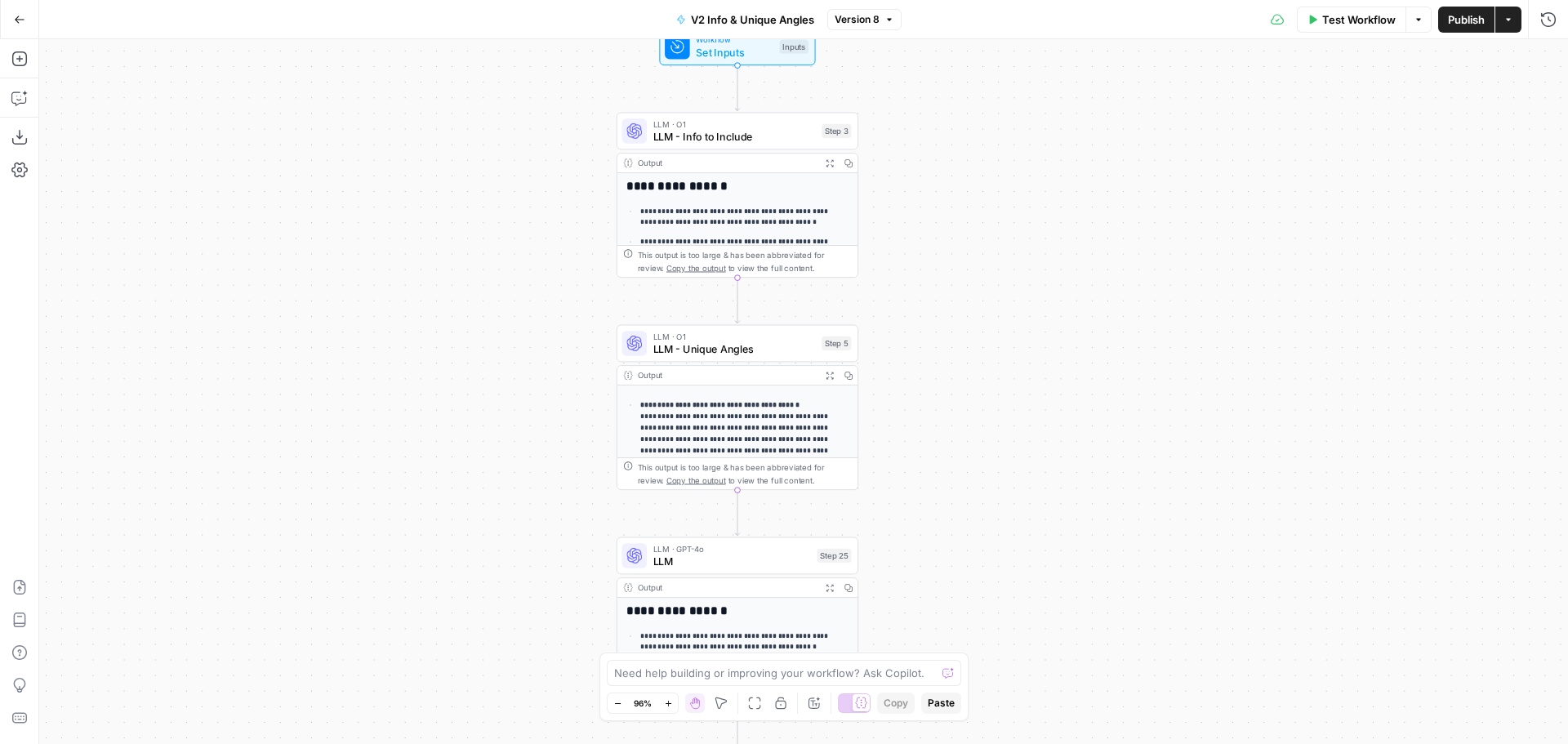
drag, startPoint x: 959, startPoint y: 207, endPoint x: 1011, endPoint y: 274, distance: 84.8
click at [1011, 274] on div "**********" at bounding box center [804, 392] width 1529 height 705
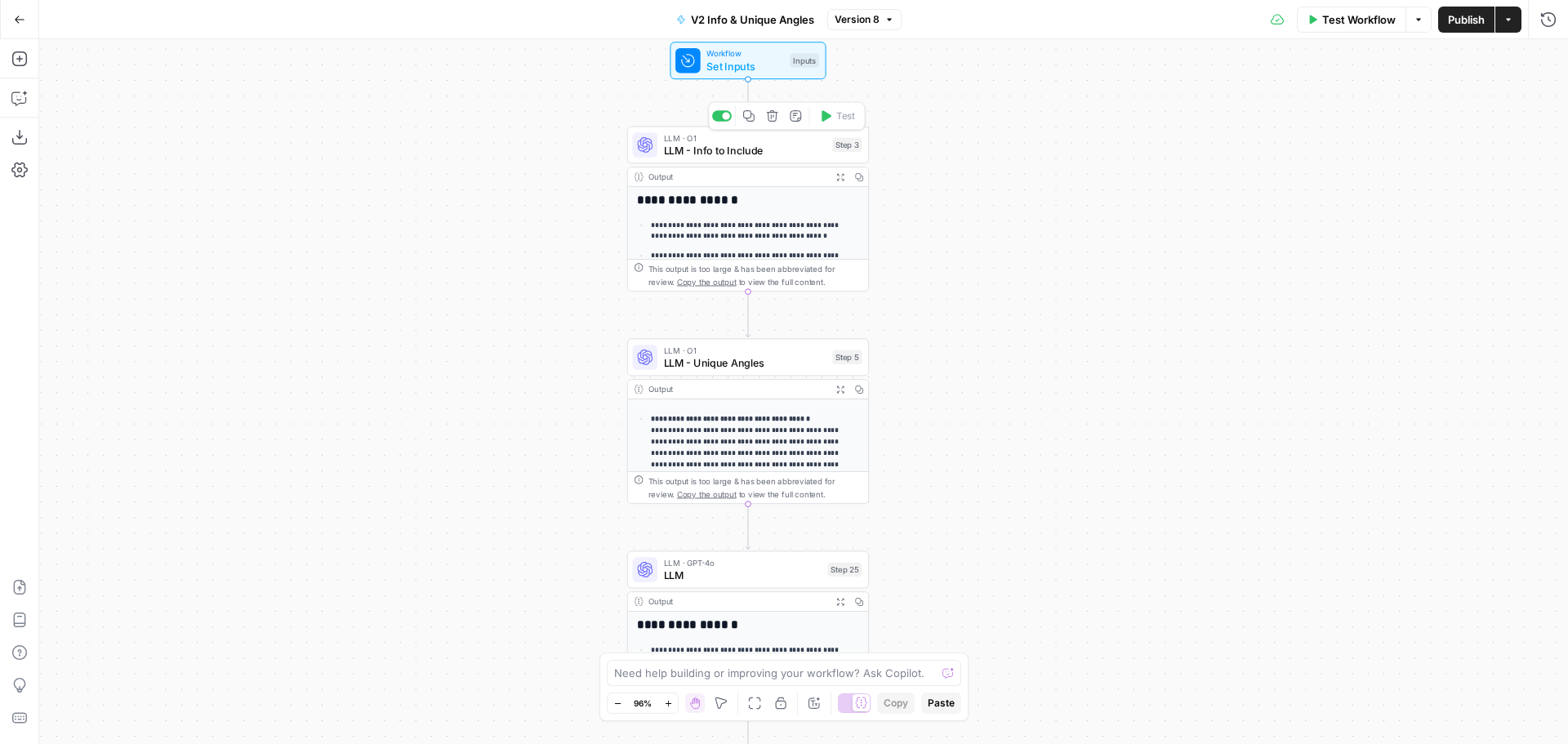
click at [733, 149] on span "LLM - Info to Include" at bounding box center [745, 150] width 163 height 15
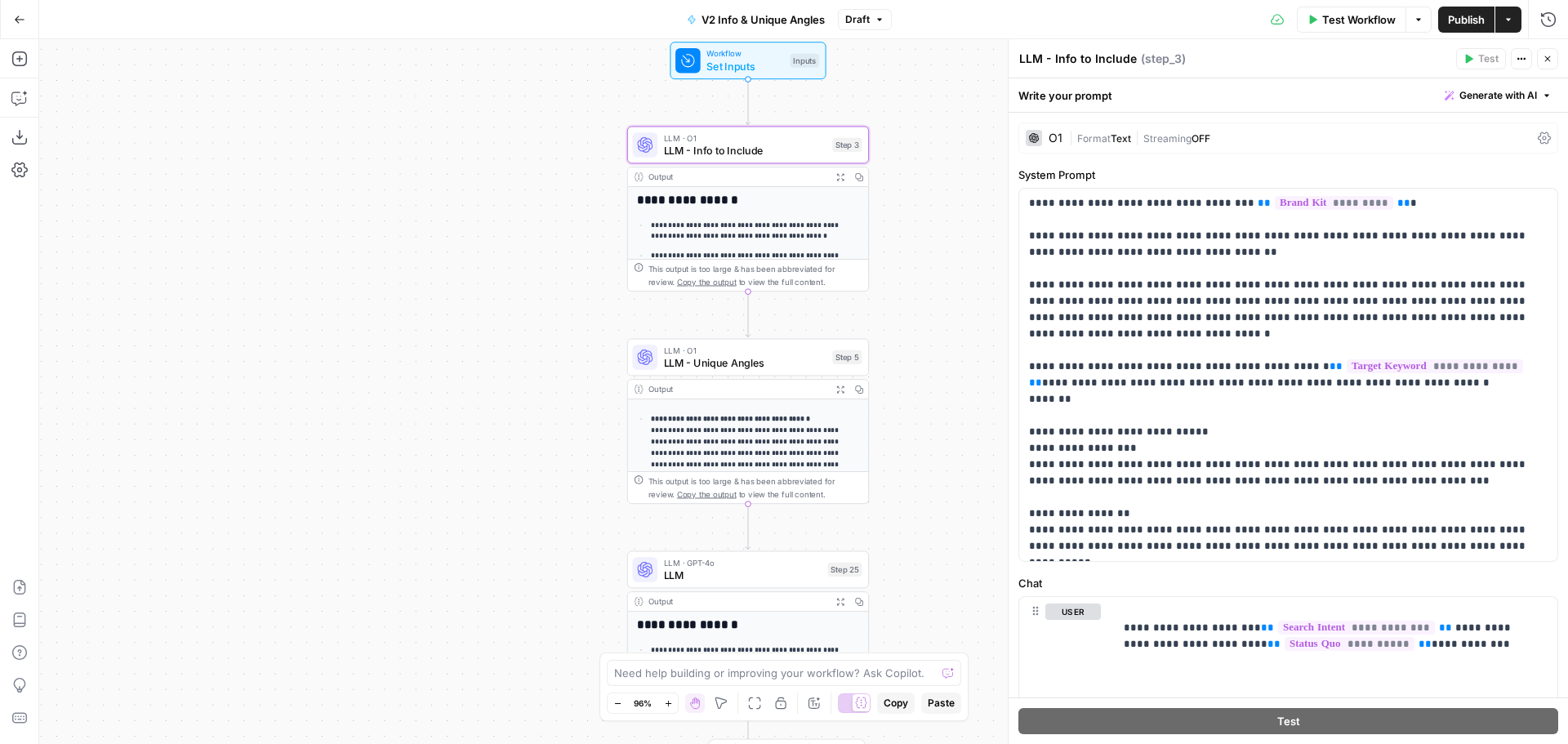
click at [723, 740] on div "Copy step Delete step Add Note Test" at bounding box center [787, 753] width 157 height 28
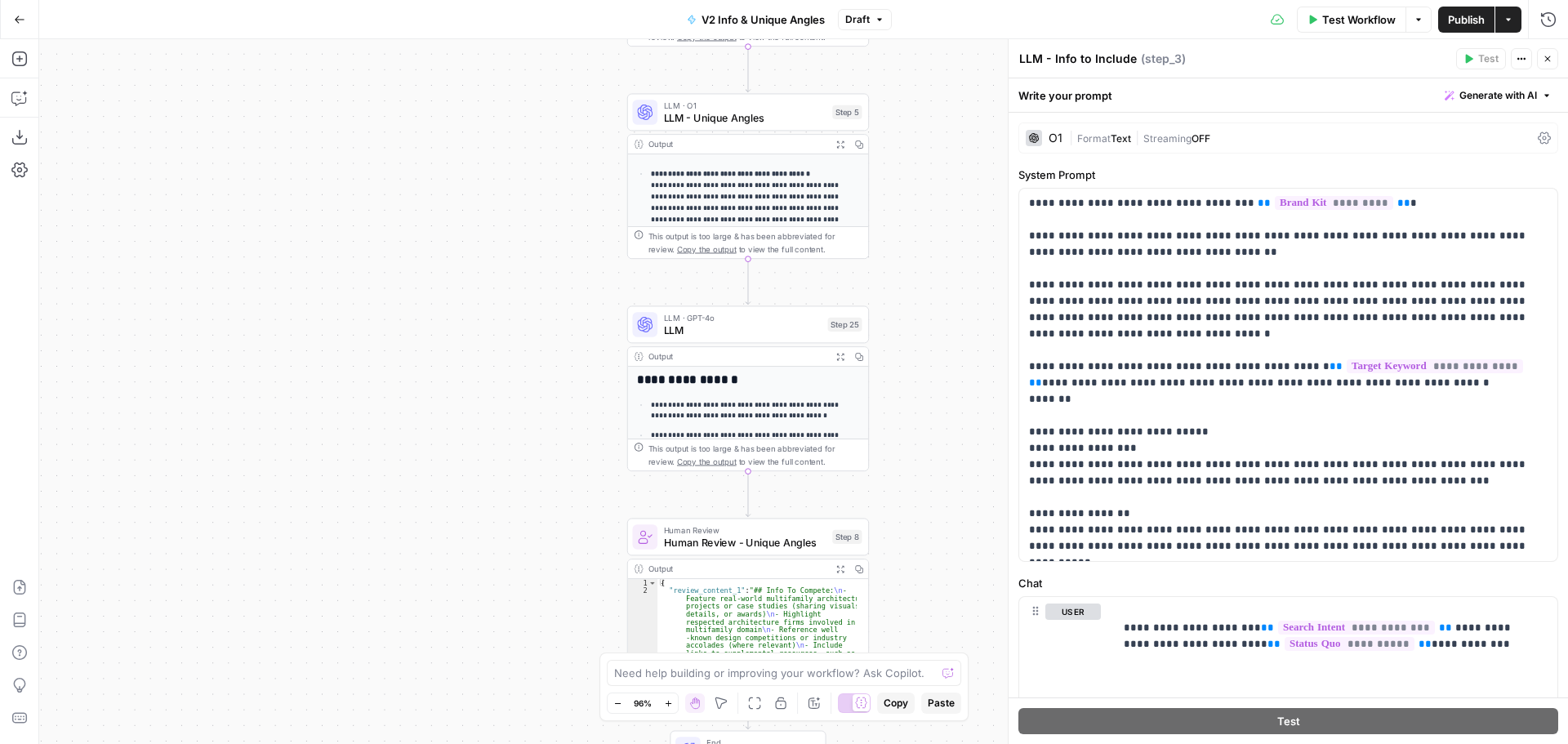
click at [1547, 59] on icon "button" at bounding box center [1548, 59] width 10 height 10
